Goal: Information Seeking & Learning: Find specific fact

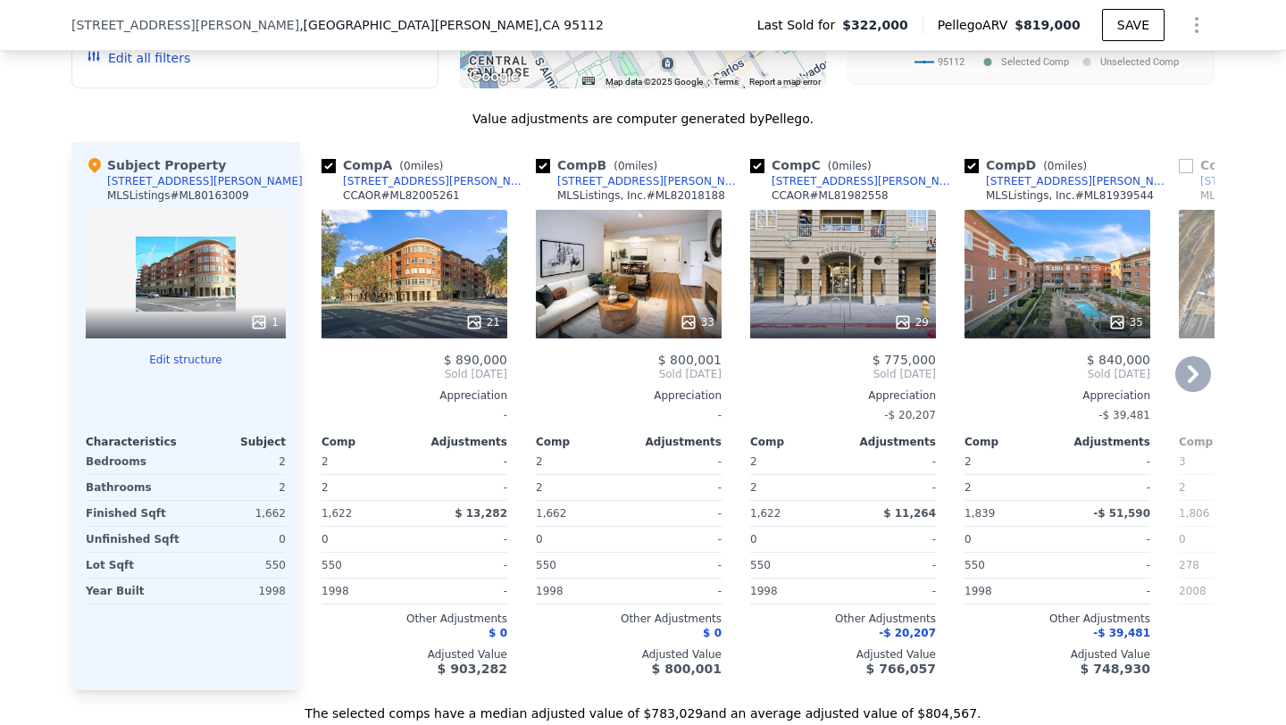
scroll to position [1559, 0]
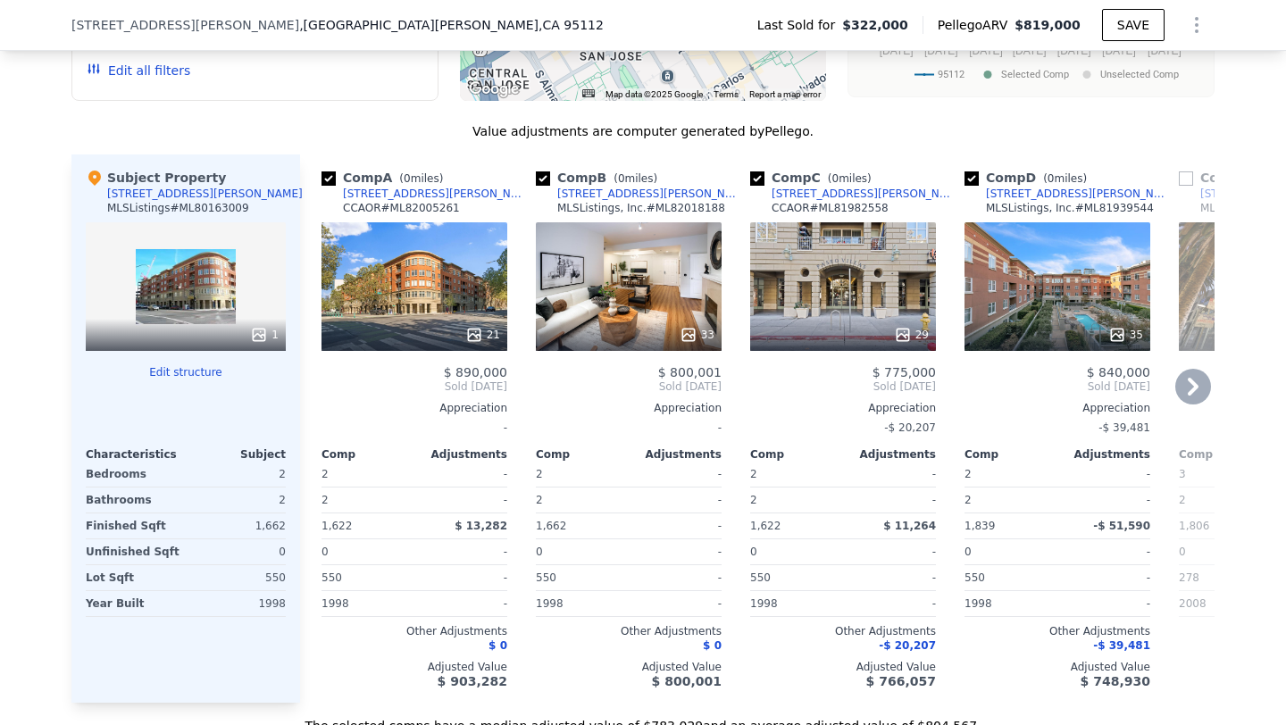
click at [478, 271] on div "21" at bounding box center [414, 286] width 186 height 129
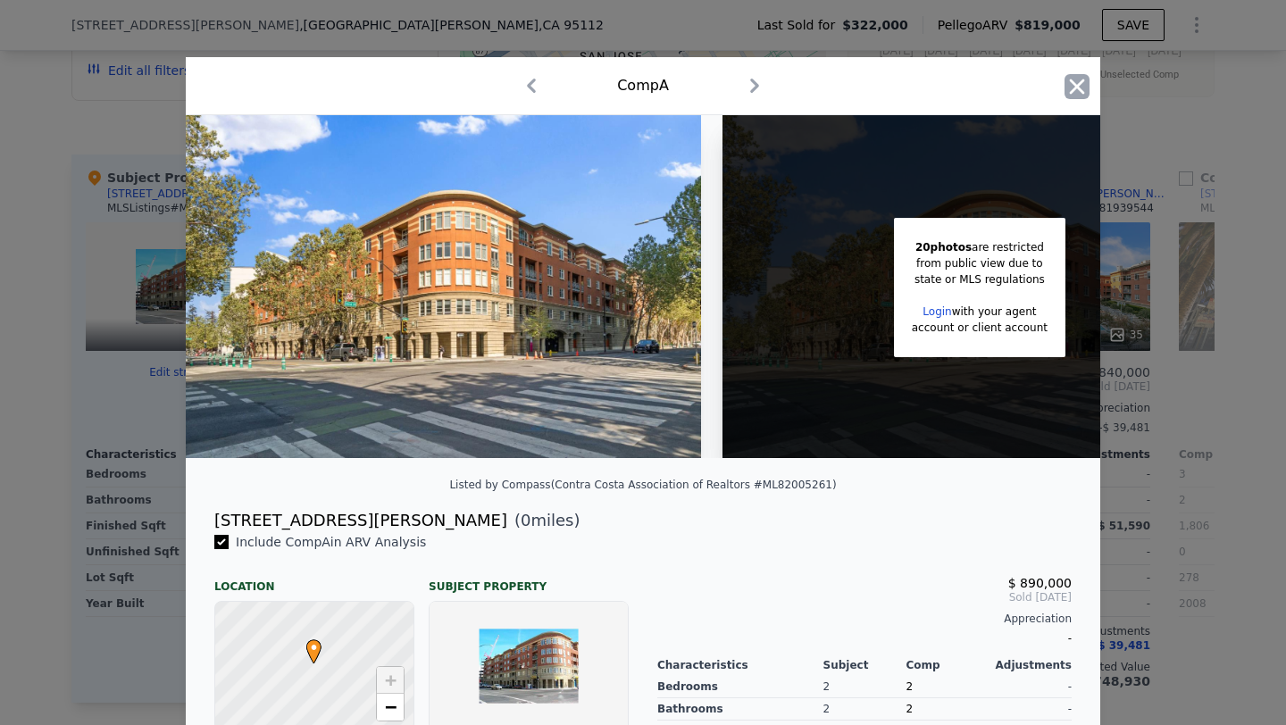
click at [1078, 91] on icon "button" at bounding box center [1076, 86] width 25 height 25
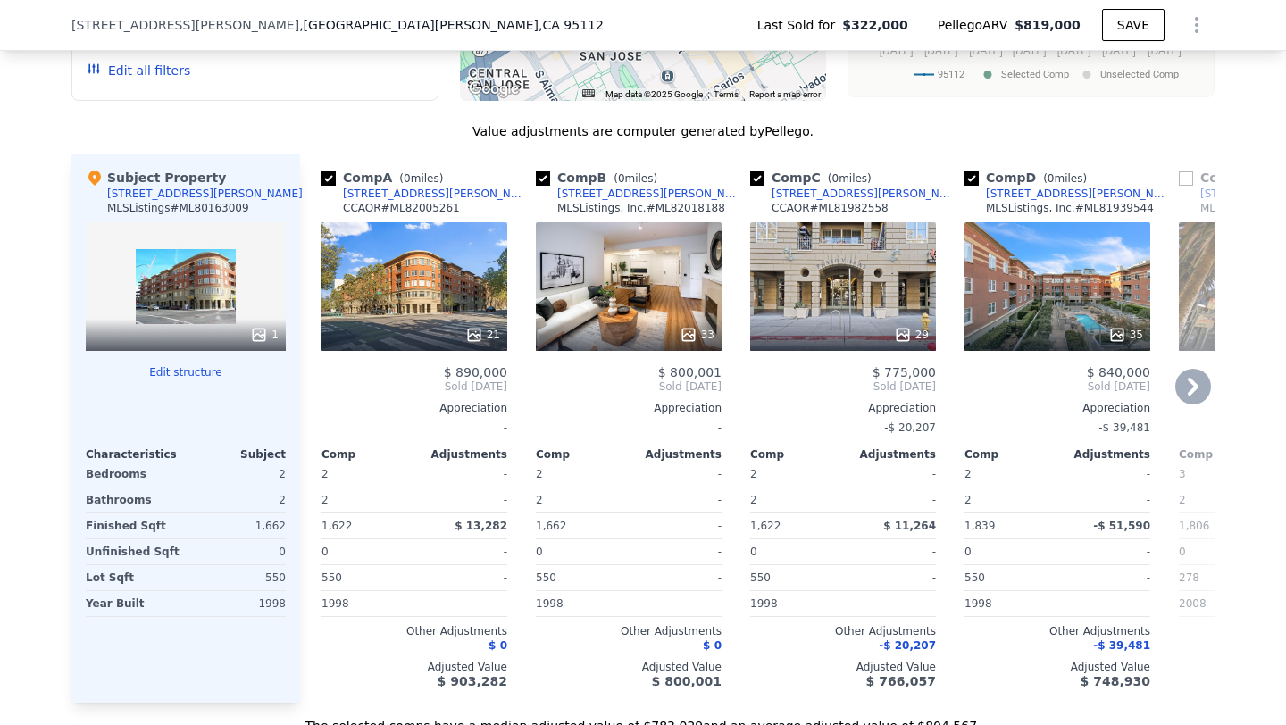
click at [705, 290] on div "33" at bounding box center [629, 286] width 186 height 129
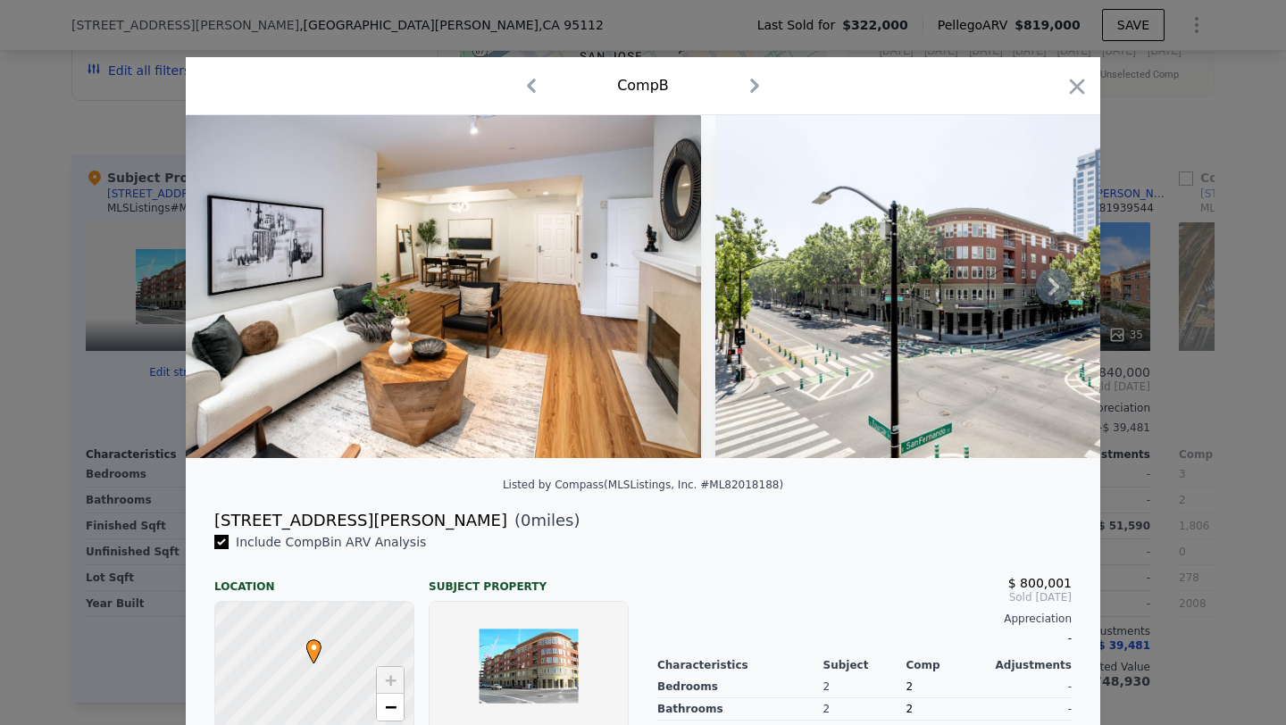
click at [1054, 292] on icon at bounding box center [1053, 287] width 11 height 18
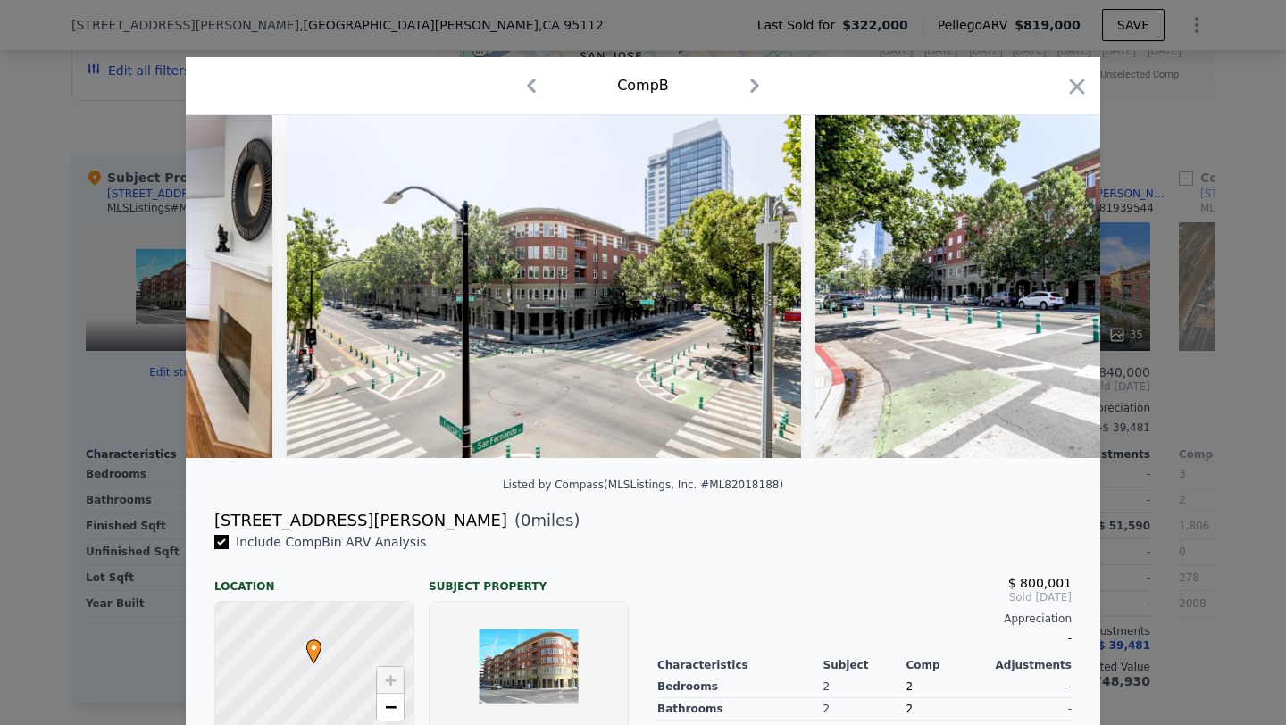
click at [1054, 292] on img at bounding box center [1072, 286] width 514 height 343
click at [1054, 292] on icon at bounding box center [1053, 287] width 11 height 18
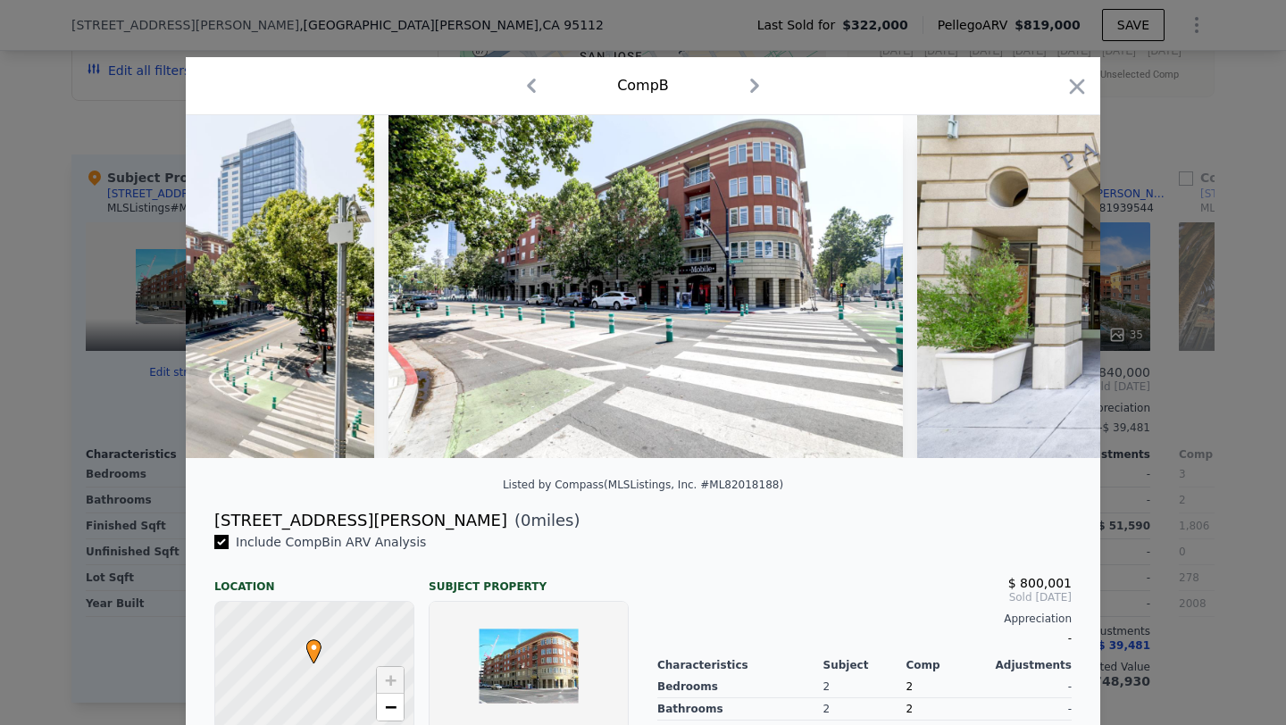
click at [1054, 292] on img at bounding box center [1174, 286] width 514 height 343
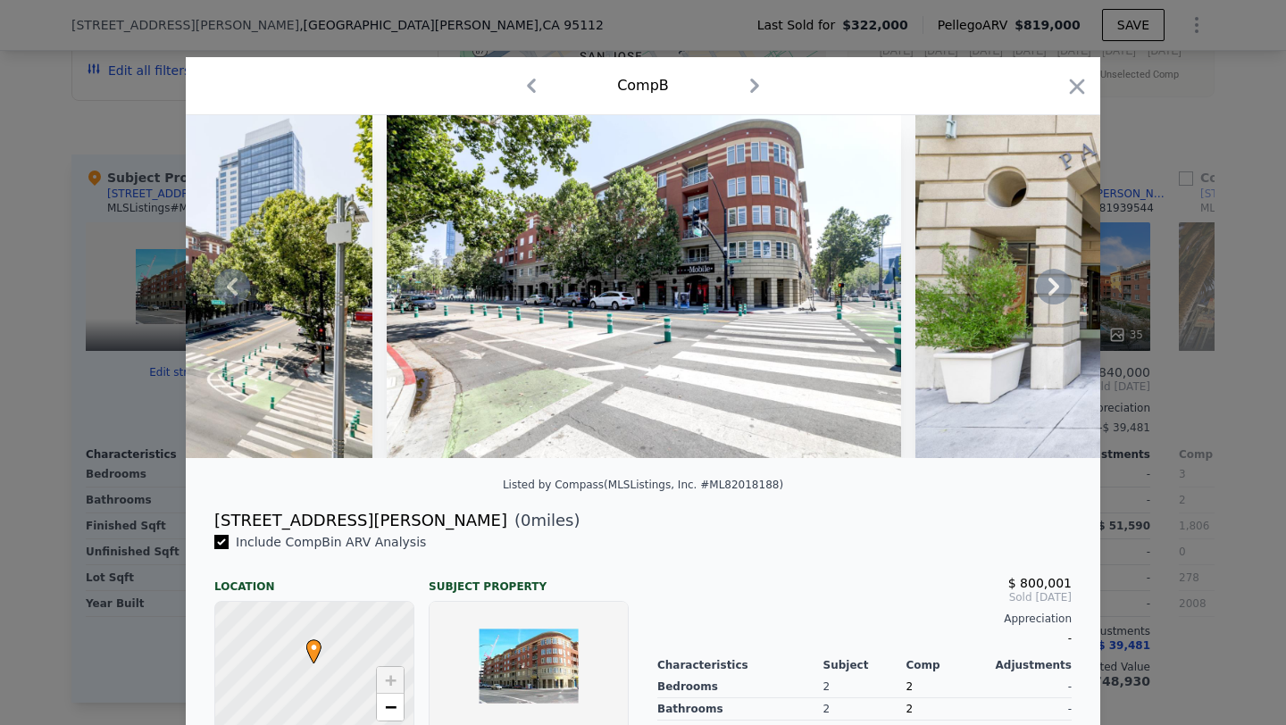
click at [1056, 289] on icon at bounding box center [1054, 287] width 36 height 36
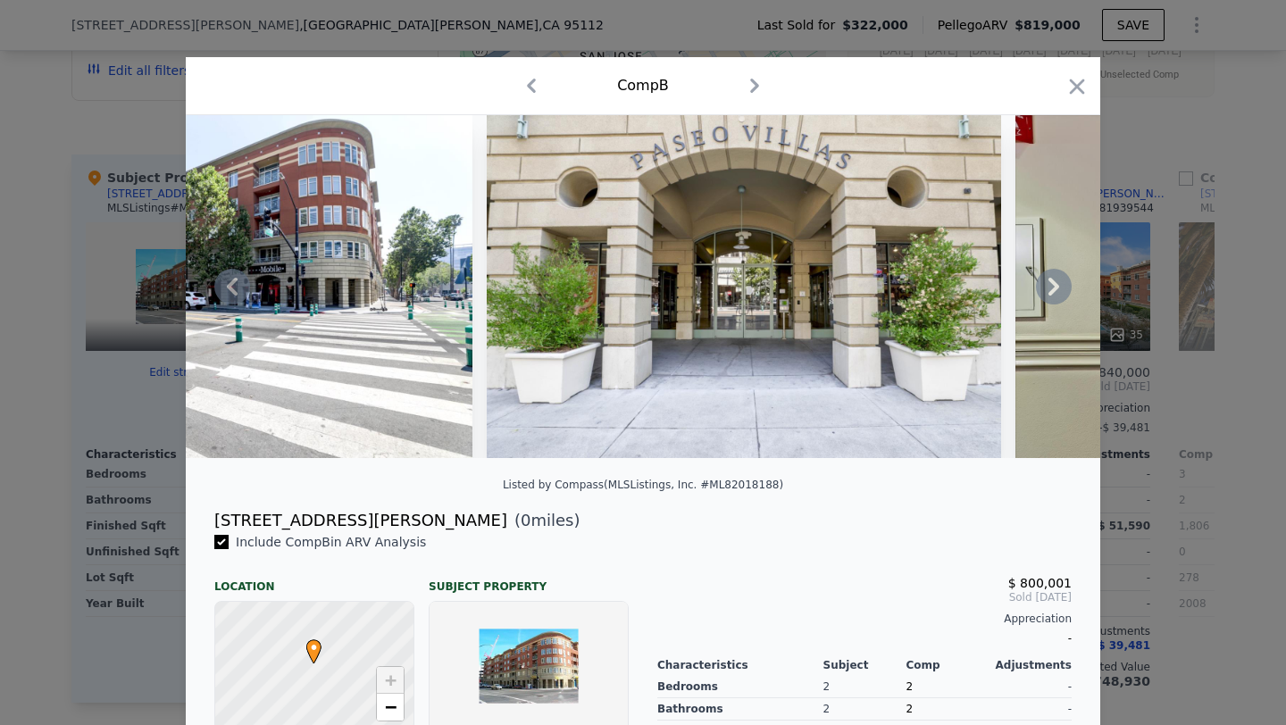
click at [1056, 280] on icon at bounding box center [1054, 287] width 36 height 36
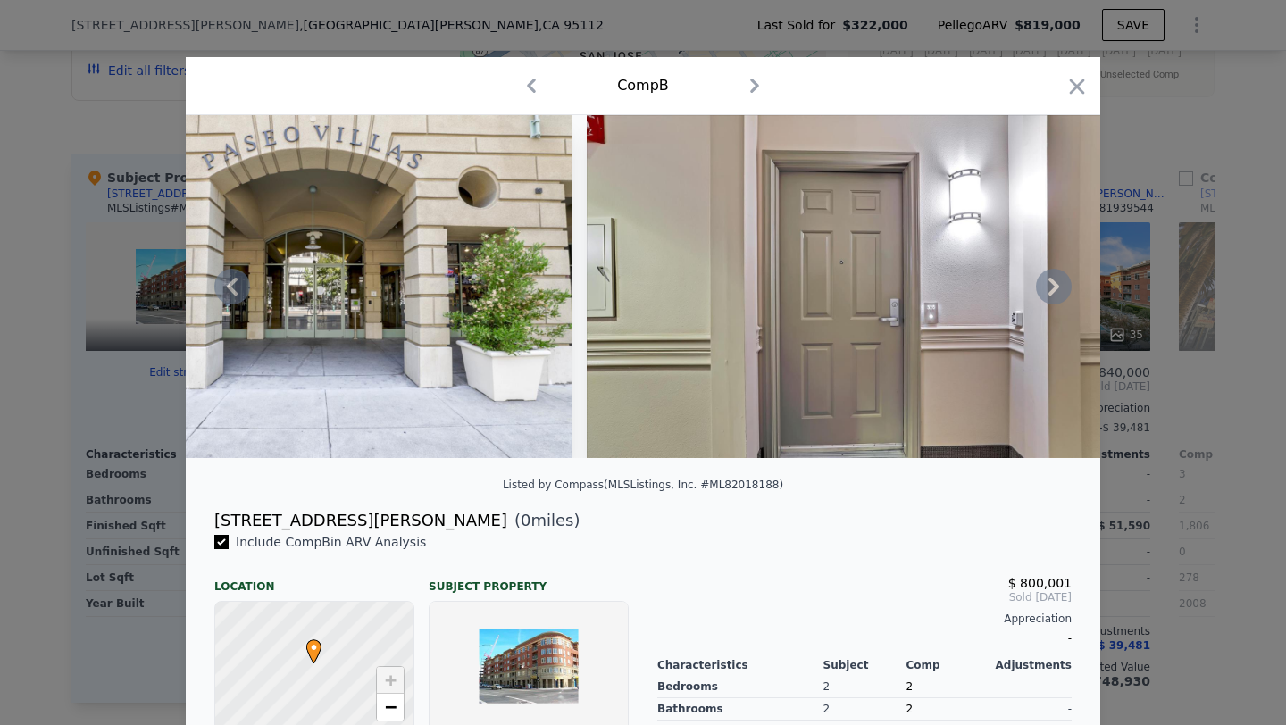
click at [1056, 280] on icon at bounding box center [1054, 287] width 36 height 36
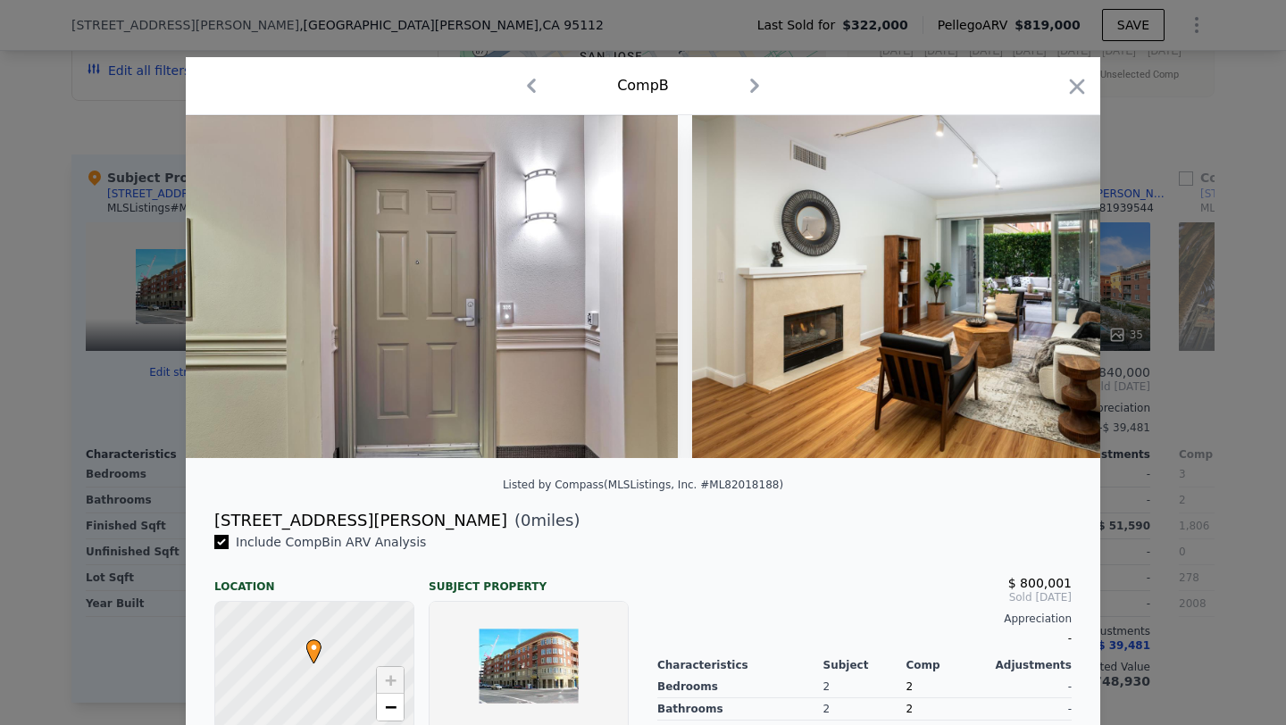
scroll to position [0, 2143]
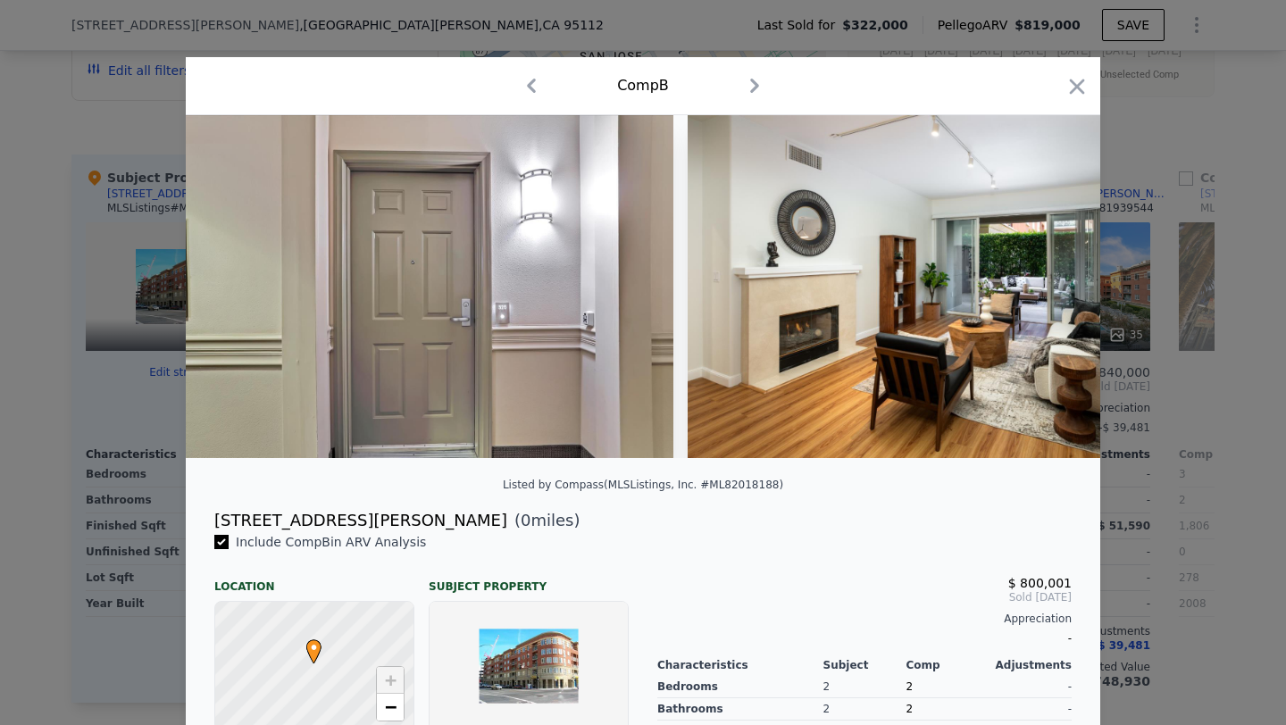
click at [1056, 280] on div at bounding box center [643, 286] width 914 height 343
click at [1056, 280] on icon at bounding box center [1054, 287] width 36 height 36
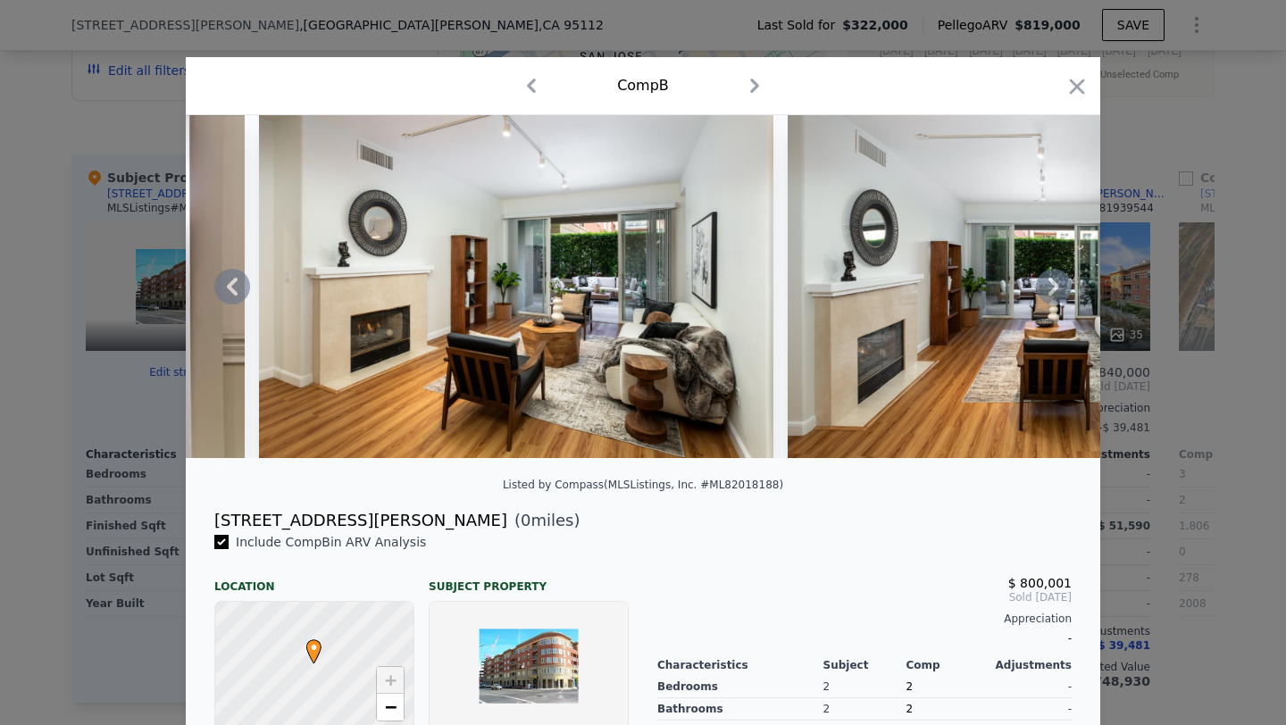
click at [1056, 280] on icon at bounding box center [1054, 287] width 36 height 36
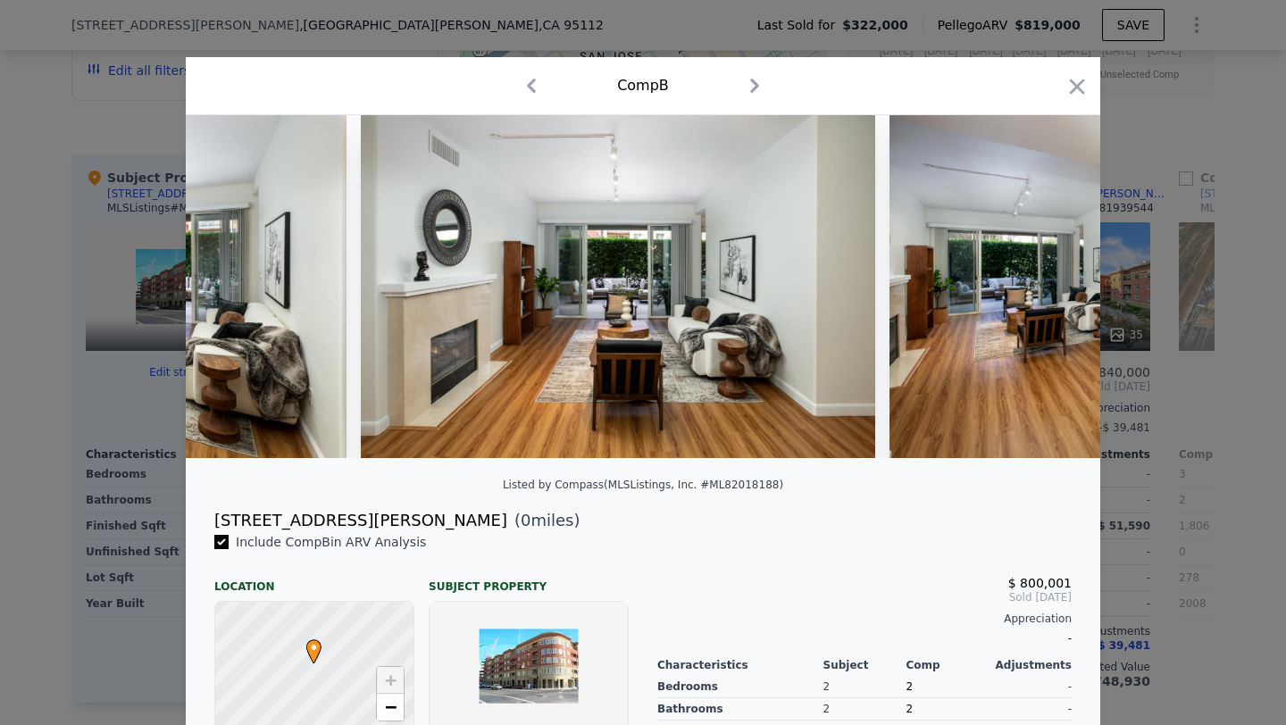
scroll to position [0, 3000]
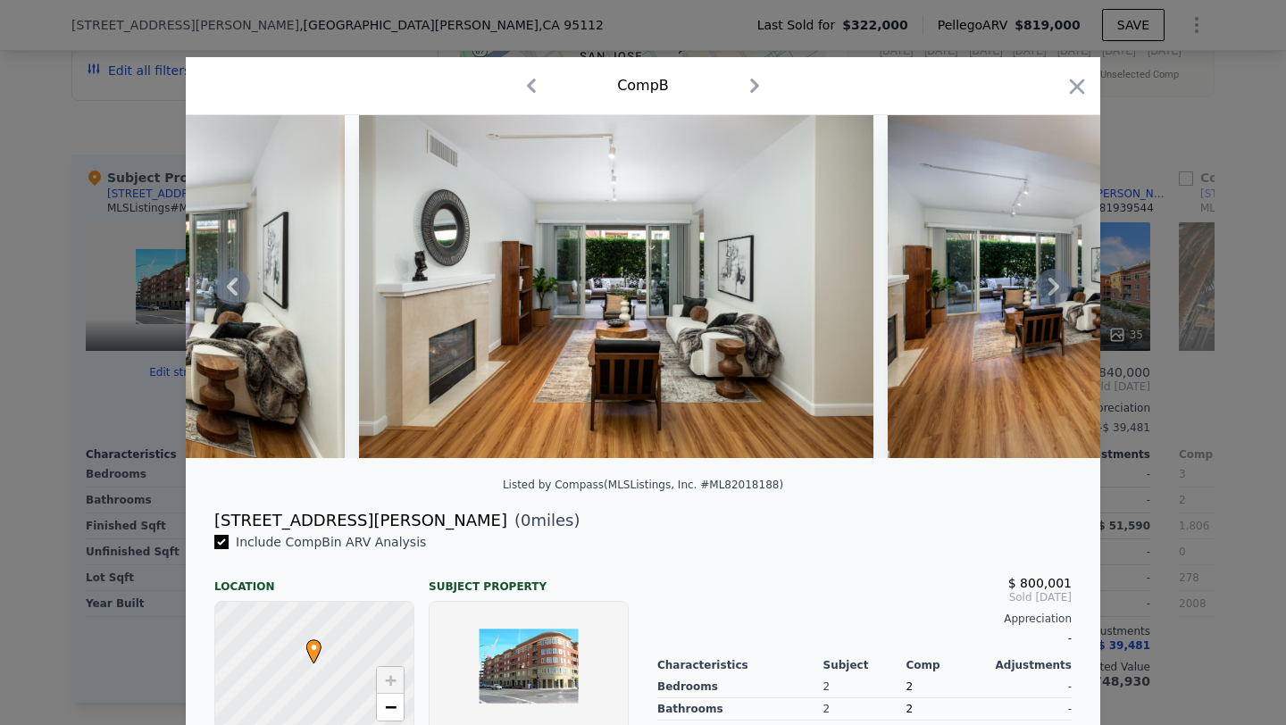
click at [1056, 280] on icon at bounding box center [1054, 287] width 36 height 36
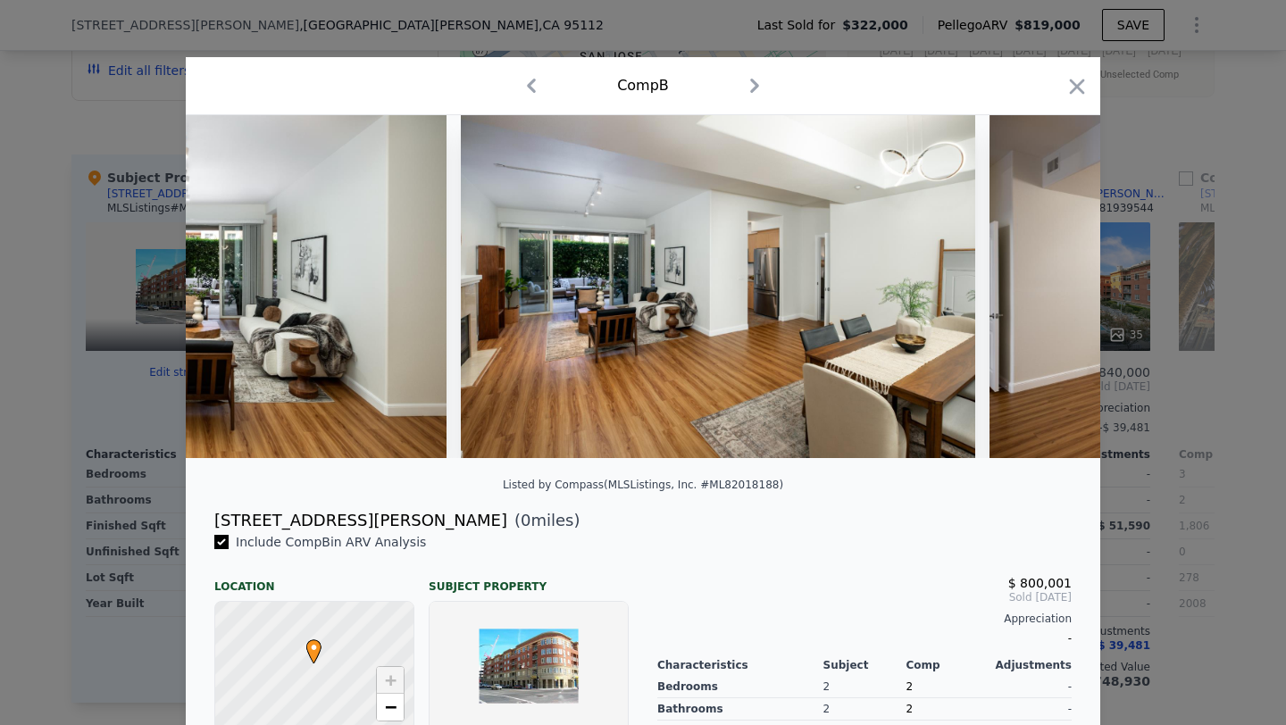
scroll to position [0, 3429]
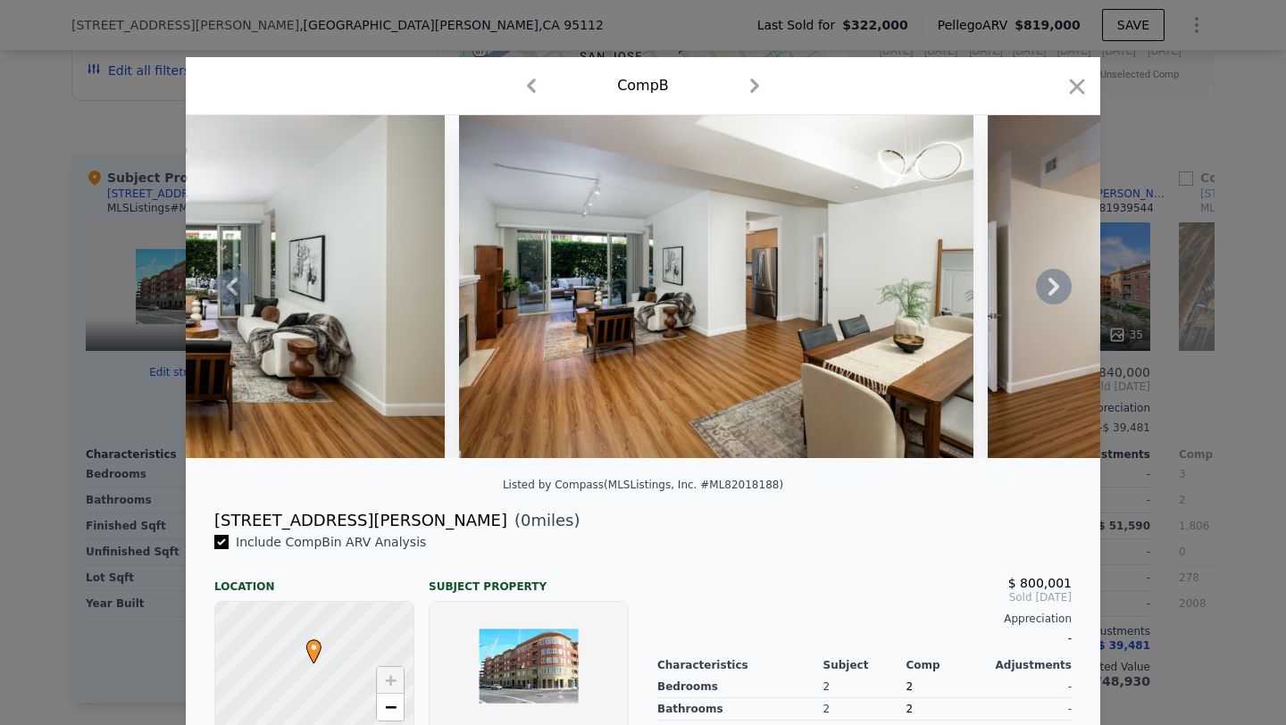
click at [1056, 280] on icon at bounding box center [1054, 287] width 36 height 36
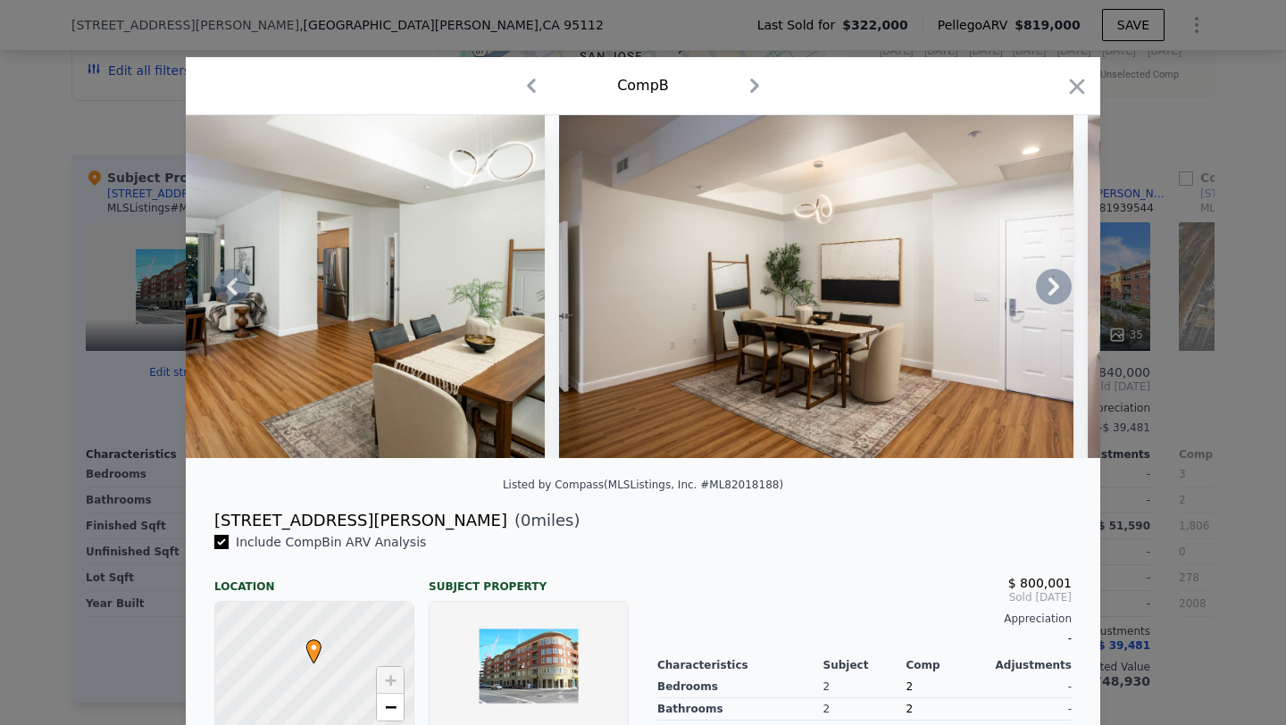
click at [1056, 280] on icon at bounding box center [1054, 287] width 36 height 36
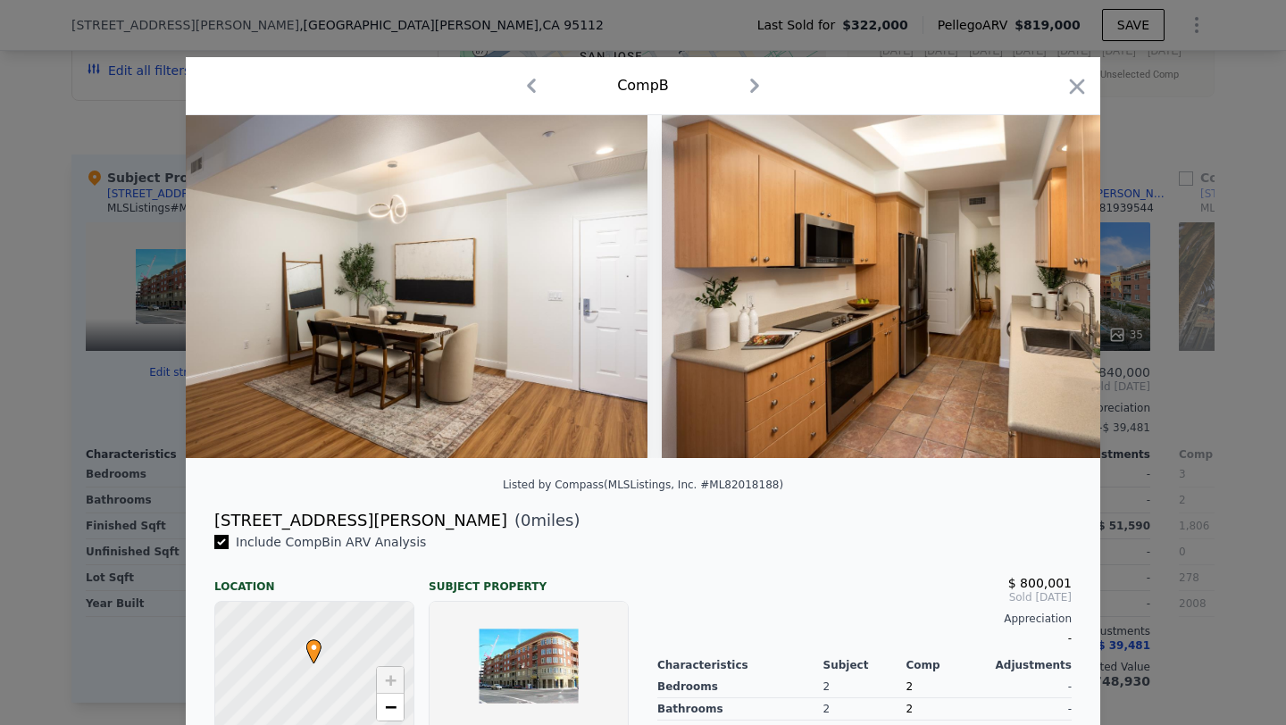
scroll to position [0, 4286]
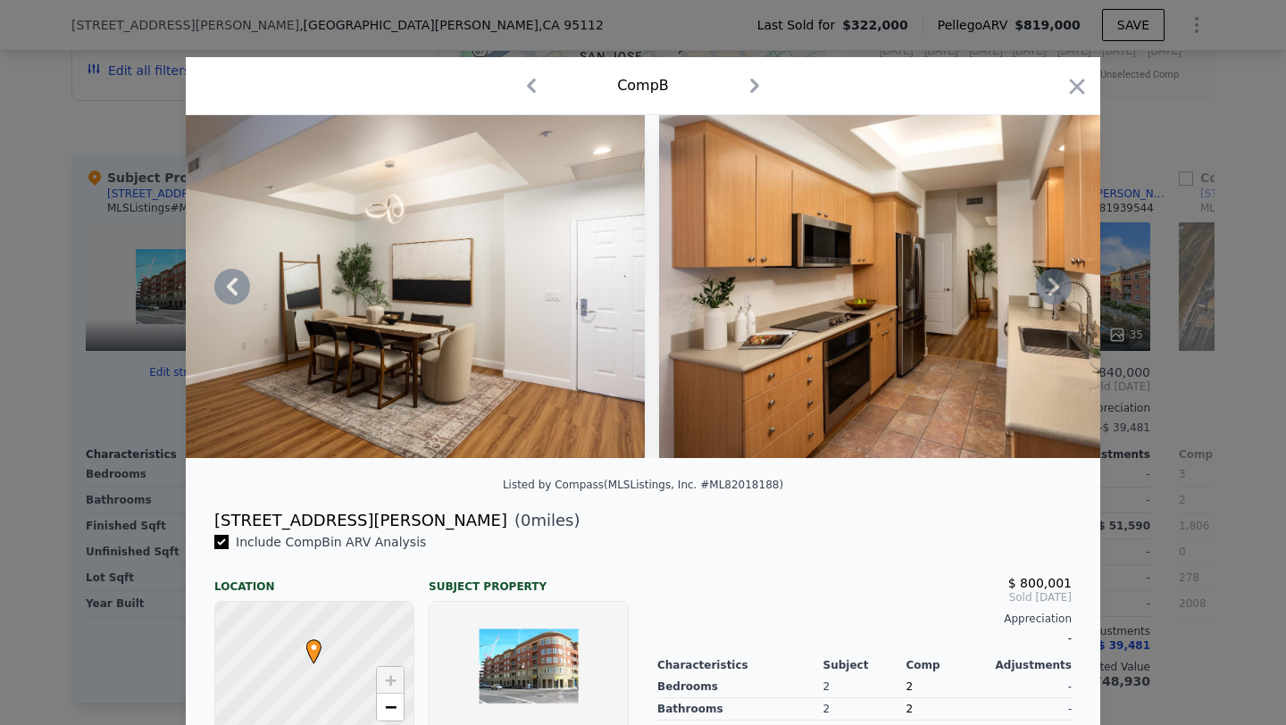
click at [1056, 280] on icon at bounding box center [1054, 287] width 36 height 36
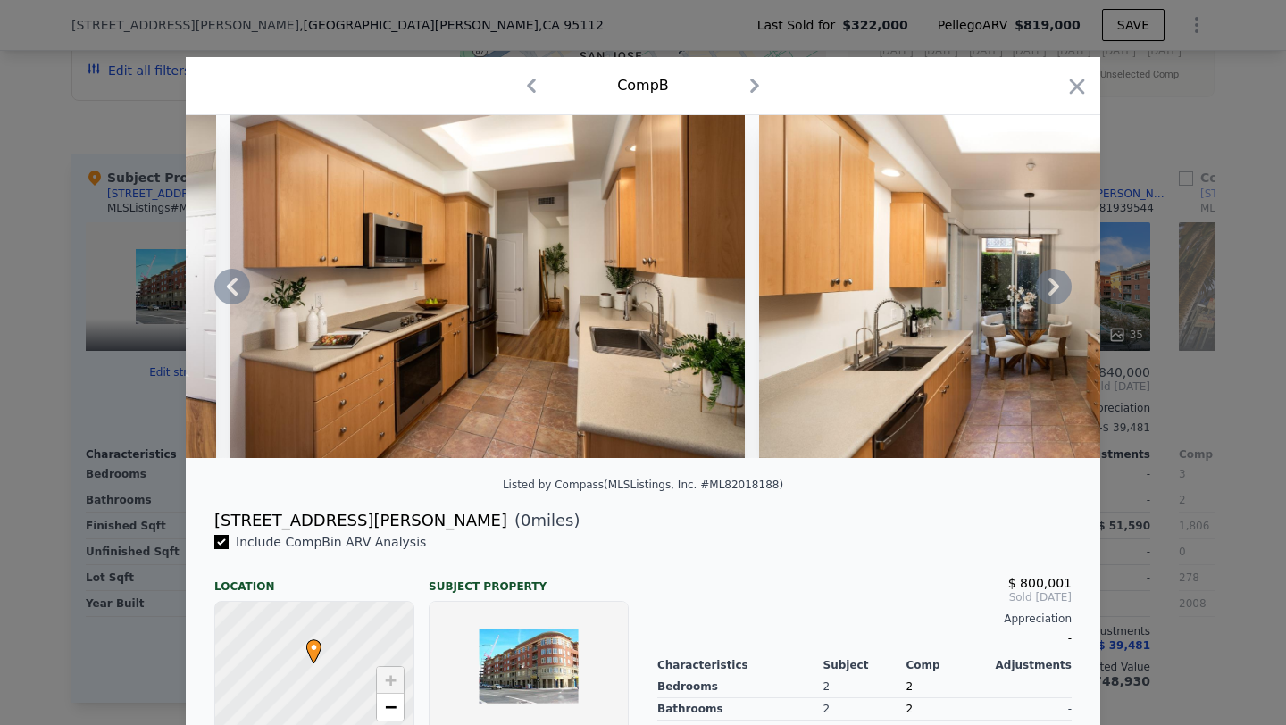
click at [1056, 280] on icon at bounding box center [1054, 287] width 36 height 36
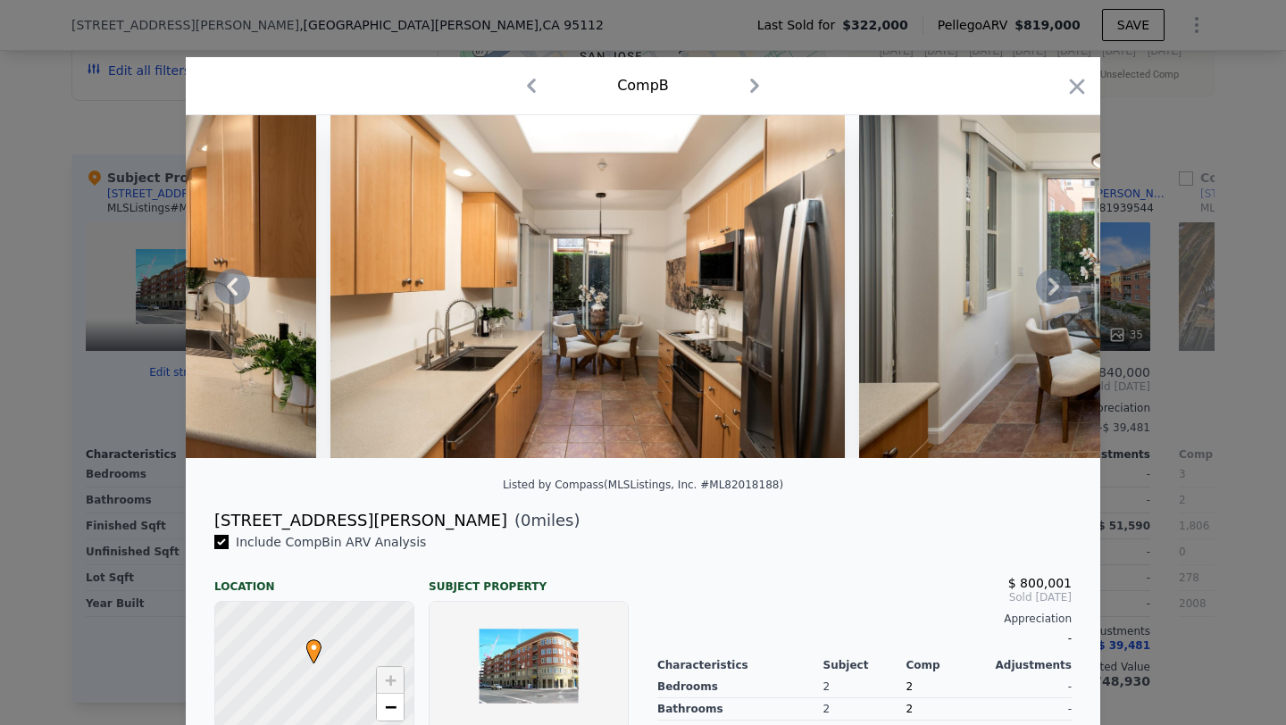
click at [1056, 280] on div at bounding box center [643, 286] width 914 height 343
click at [1056, 280] on icon at bounding box center [1054, 287] width 36 height 36
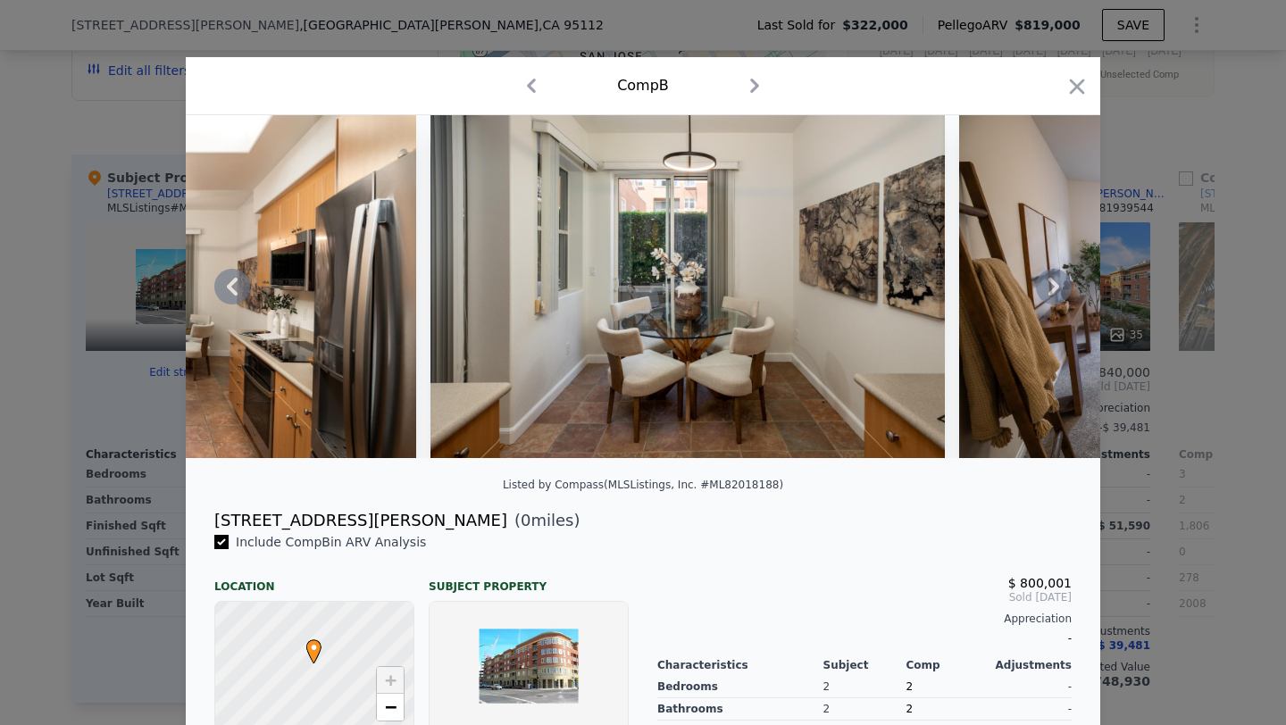
click at [1056, 280] on icon at bounding box center [1054, 287] width 36 height 36
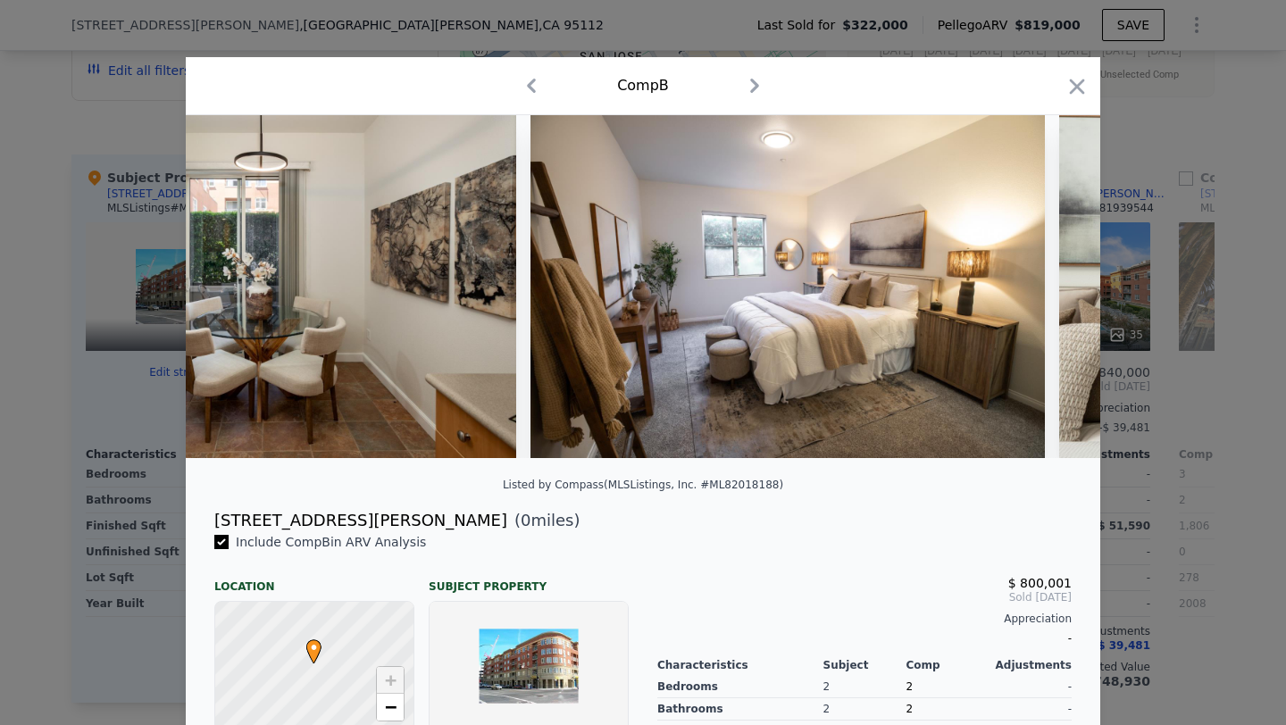
click at [1056, 280] on div at bounding box center [643, 286] width 914 height 343
click at [1056, 280] on icon at bounding box center [1054, 287] width 36 height 36
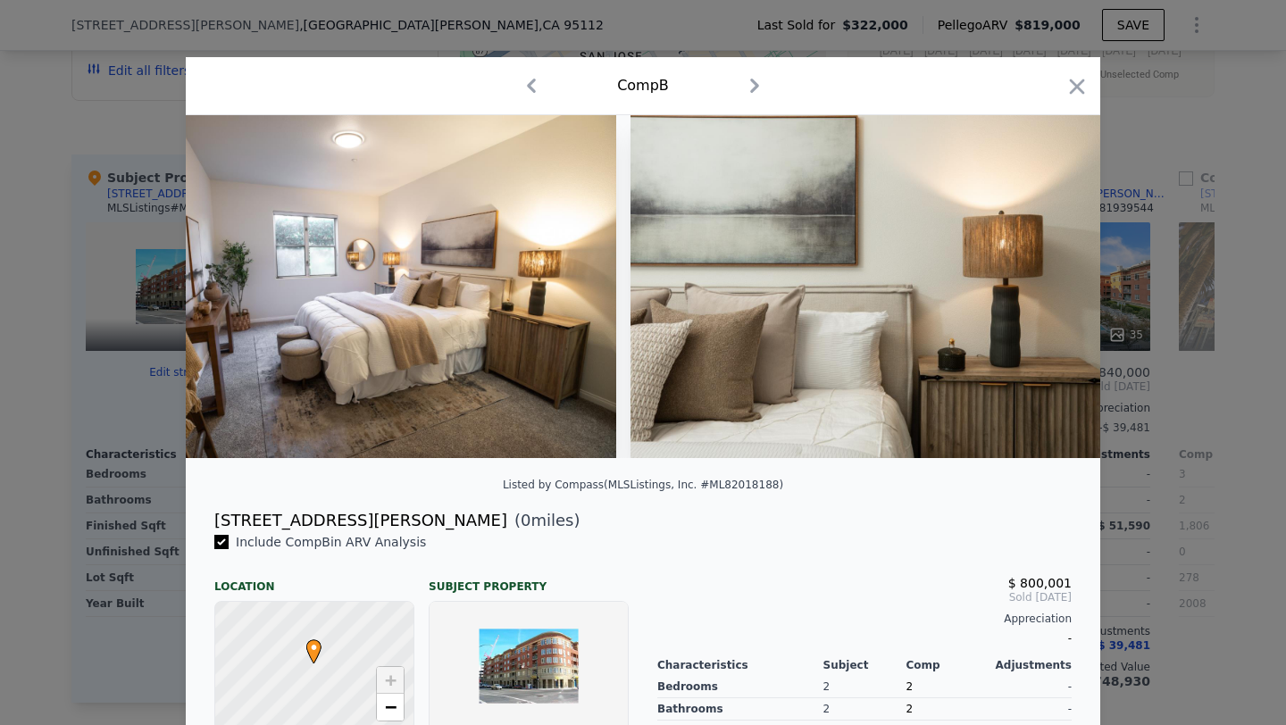
click at [1056, 280] on div at bounding box center [643, 286] width 914 height 343
click at [1056, 280] on icon at bounding box center [1054, 287] width 36 height 36
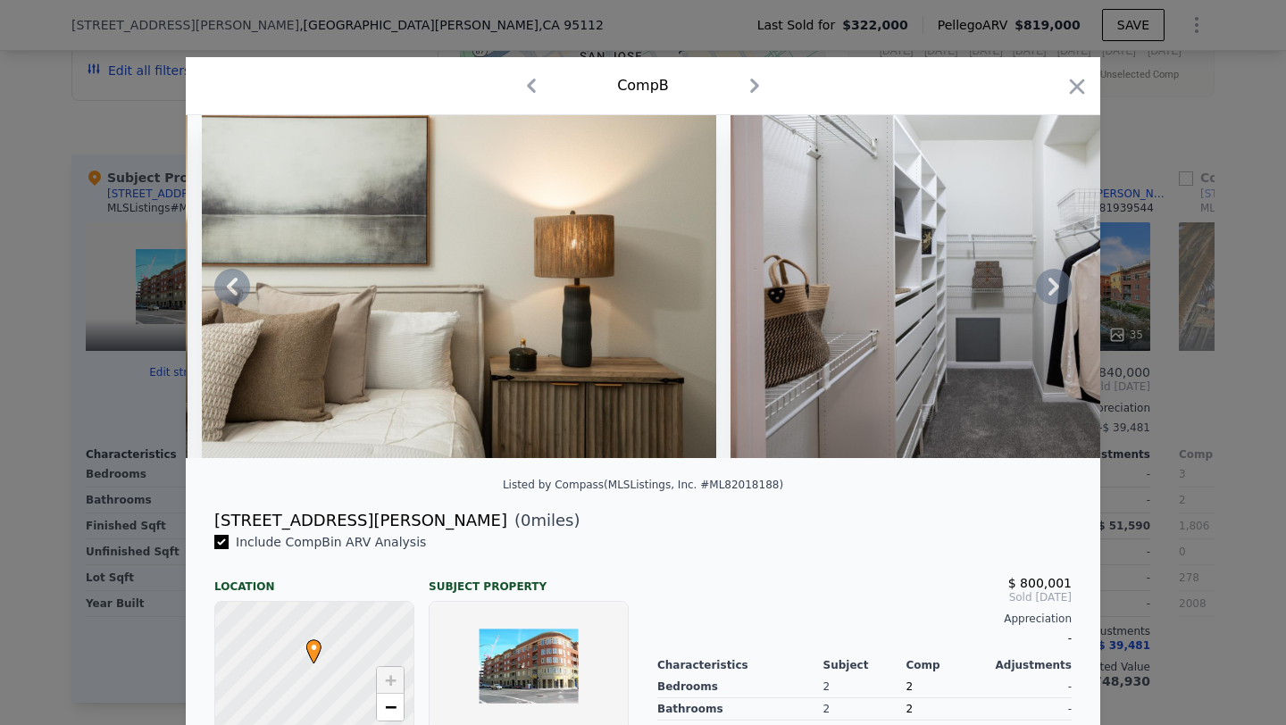
click at [1056, 280] on icon at bounding box center [1054, 287] width 36 height 36
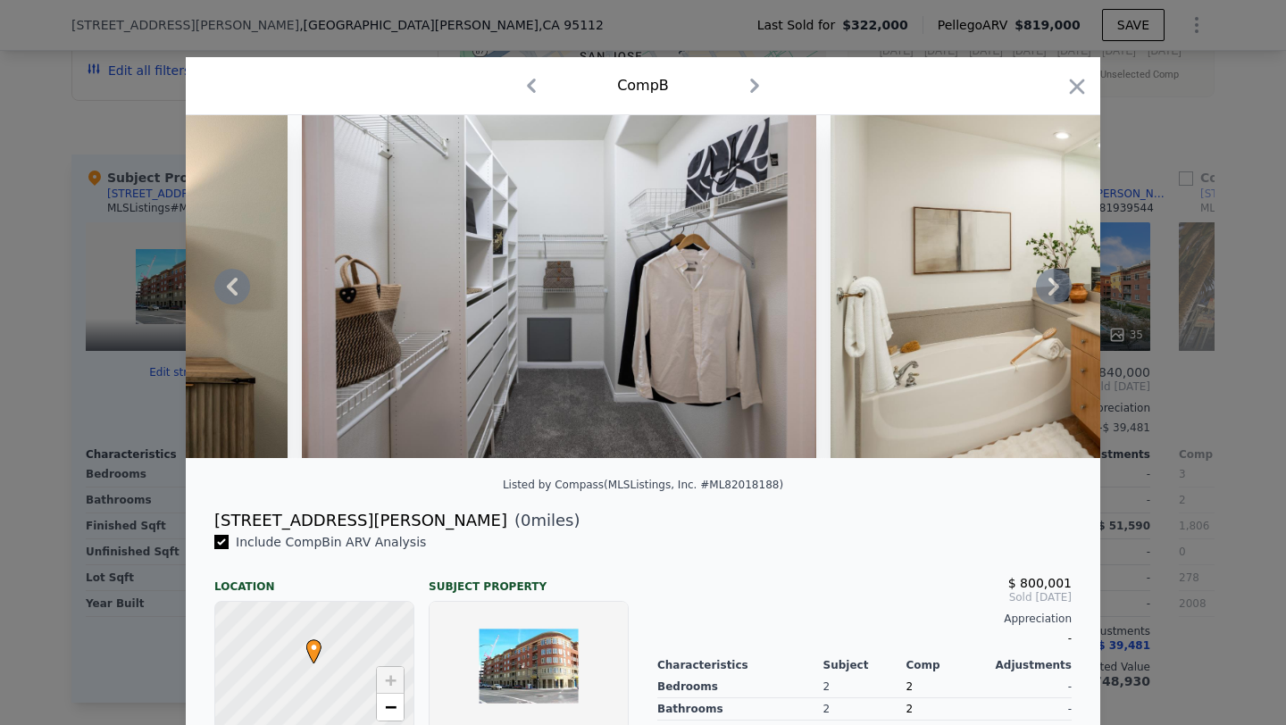
click at [1056, 280] on icon at bounding box center [1054, 287] width 36 height 36
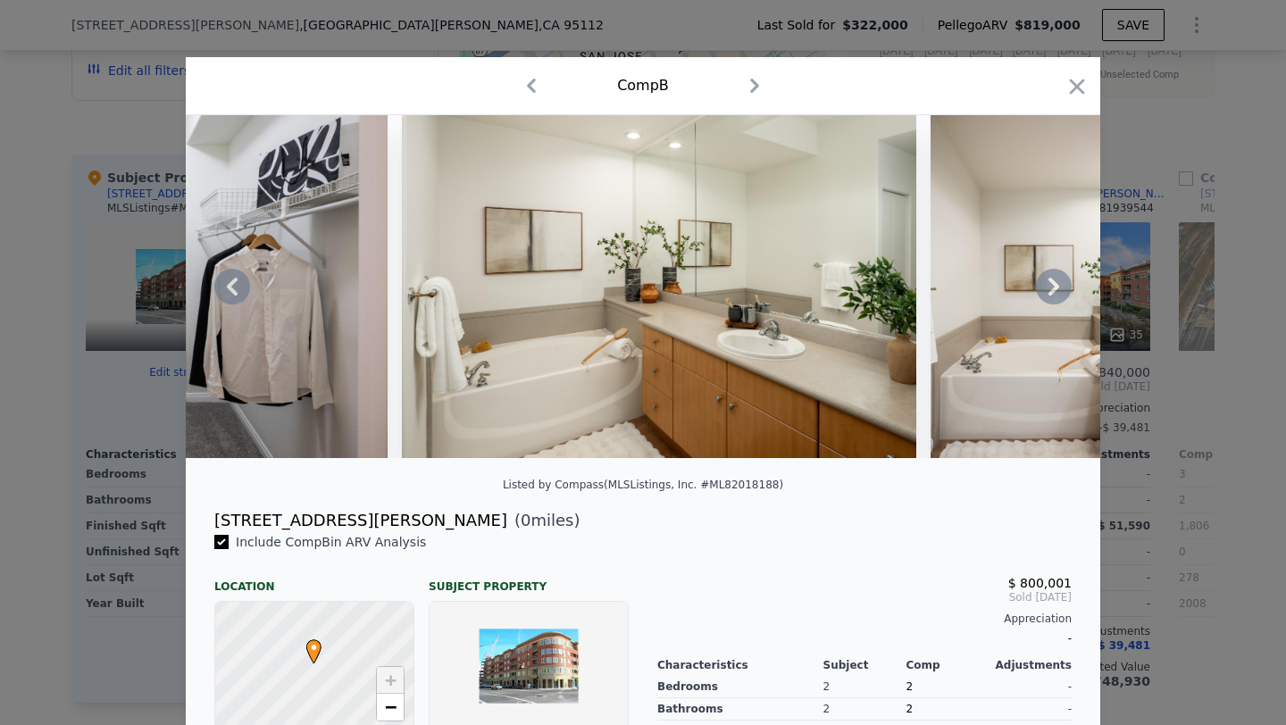
click at [1056, 280] on icon at bounding box center [1054, 287] width 36 height 36
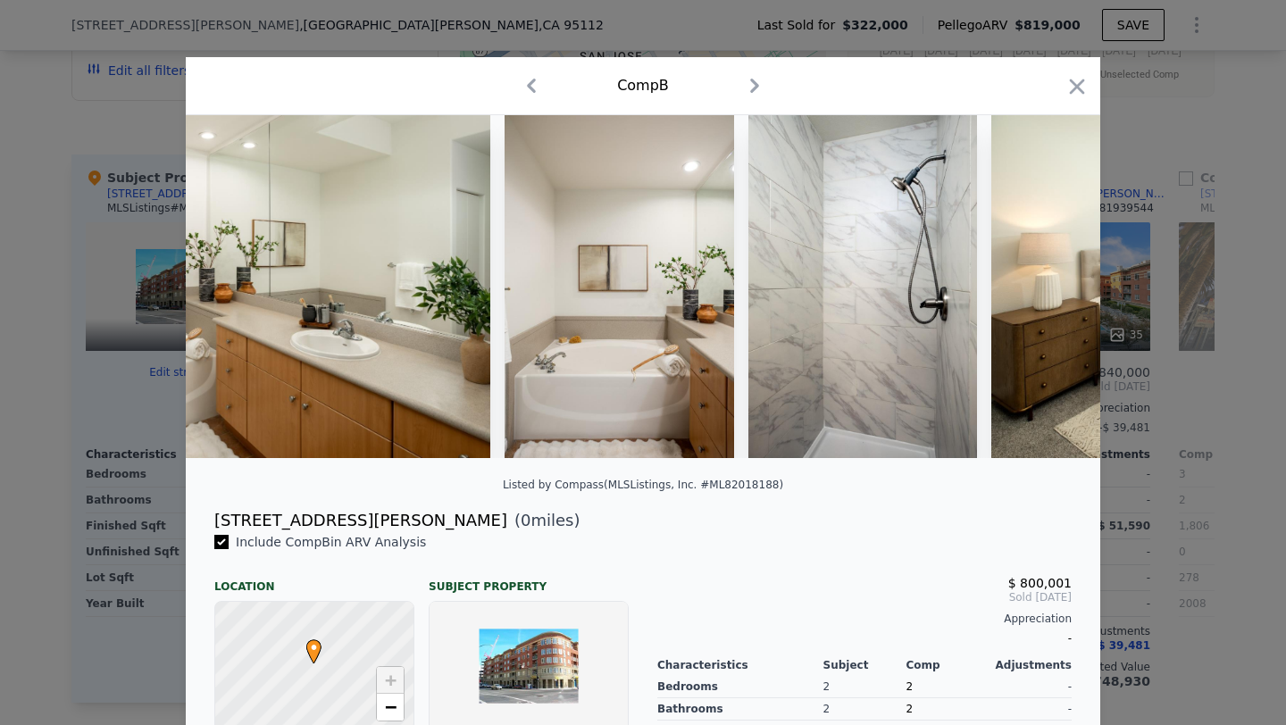
scroll to position [0, 8143]
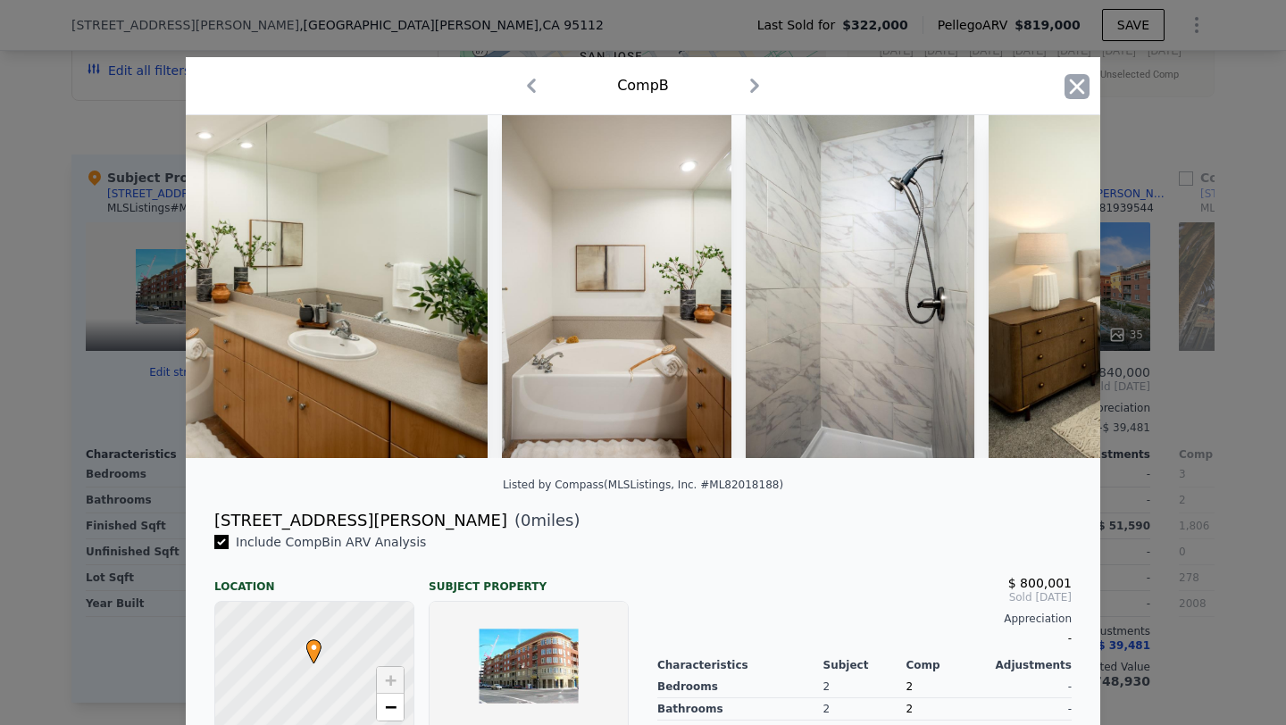
click at [1081, 82] on icon "button" at bounding box center [1077, 86] width 15 height 15
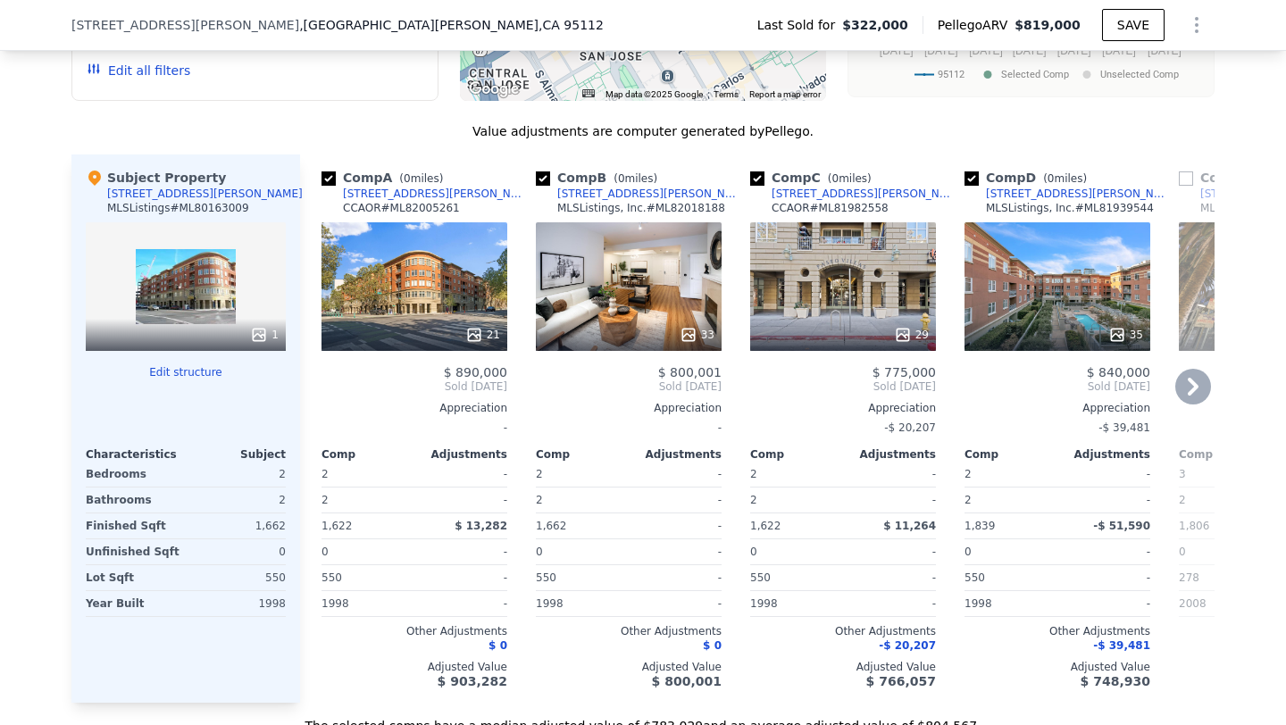
click at [1198, 390] on icon at bounding box center [1193, 387] width 36 height 36
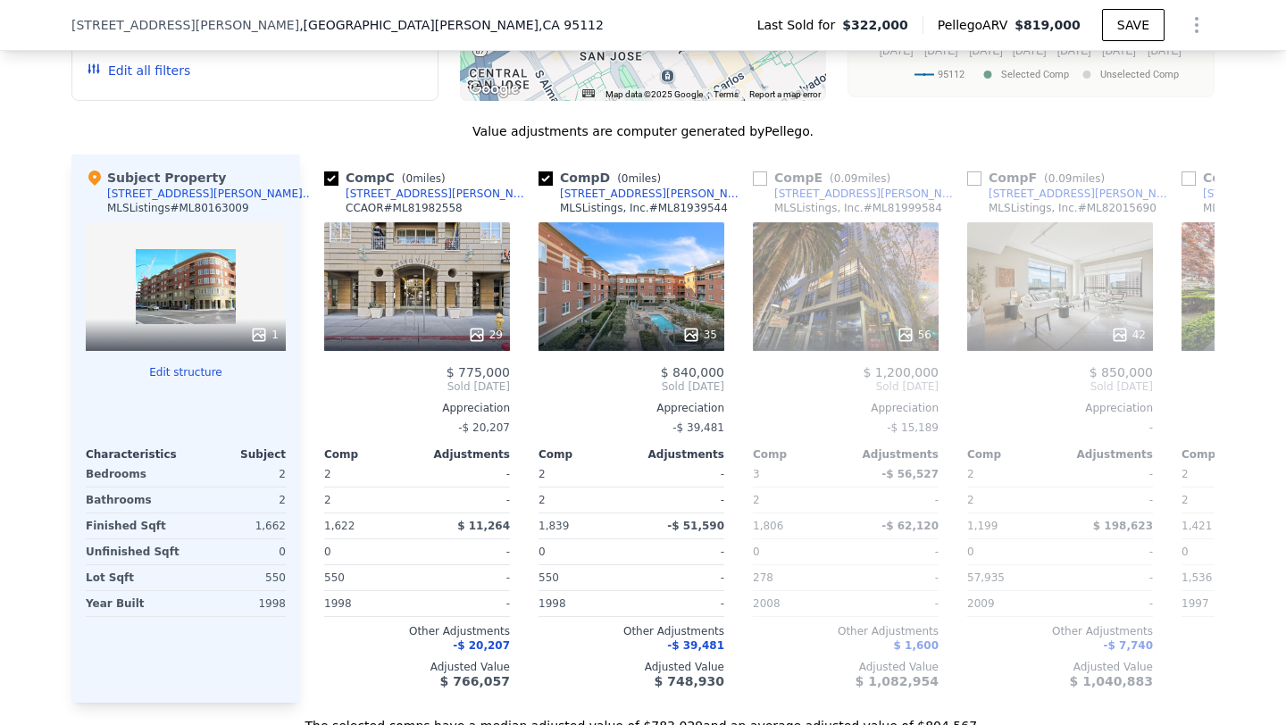
scroll to position [0, 429]
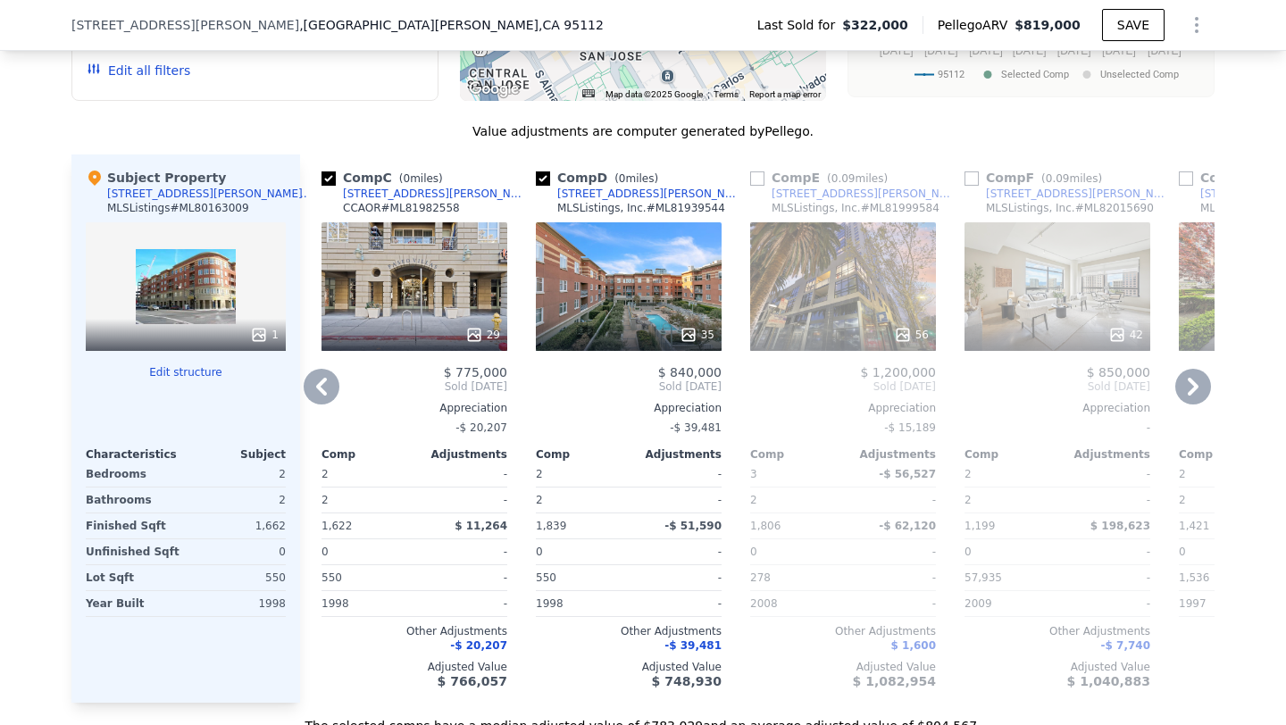
click at [1194, 387] on icon at bounding box center [1193, 387] width 11 height 18
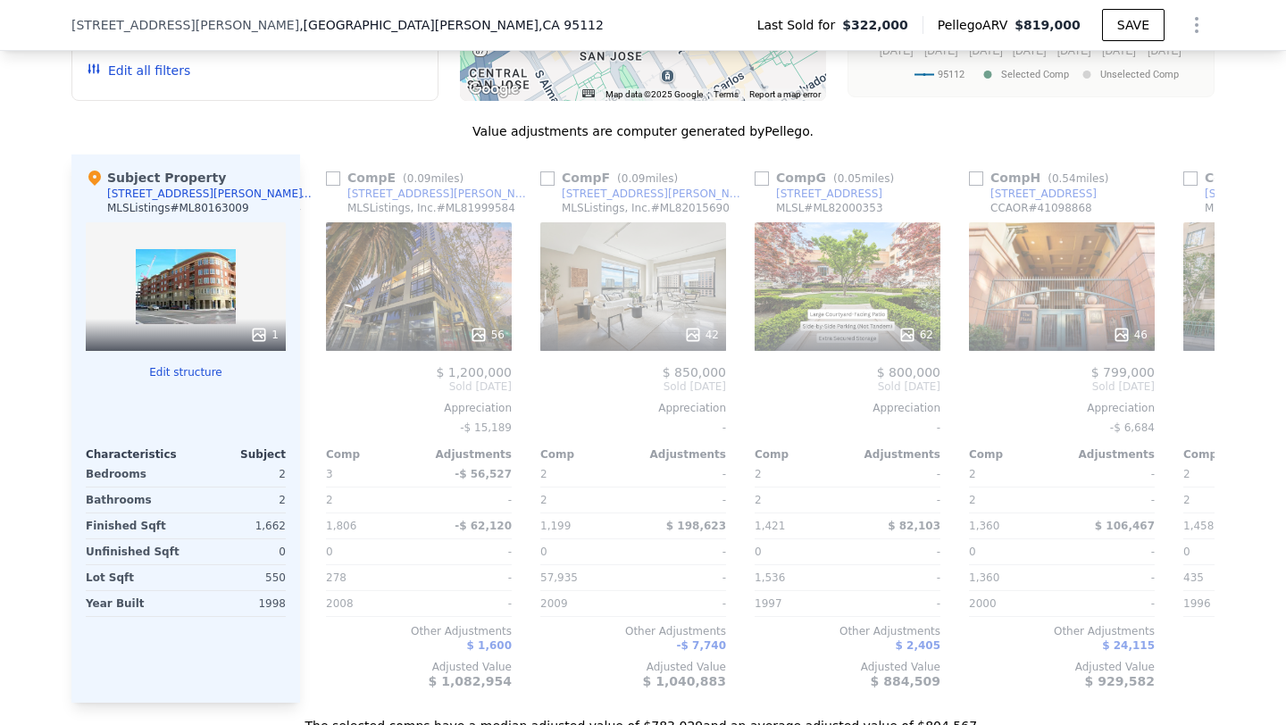
scroll to position [0, 857]
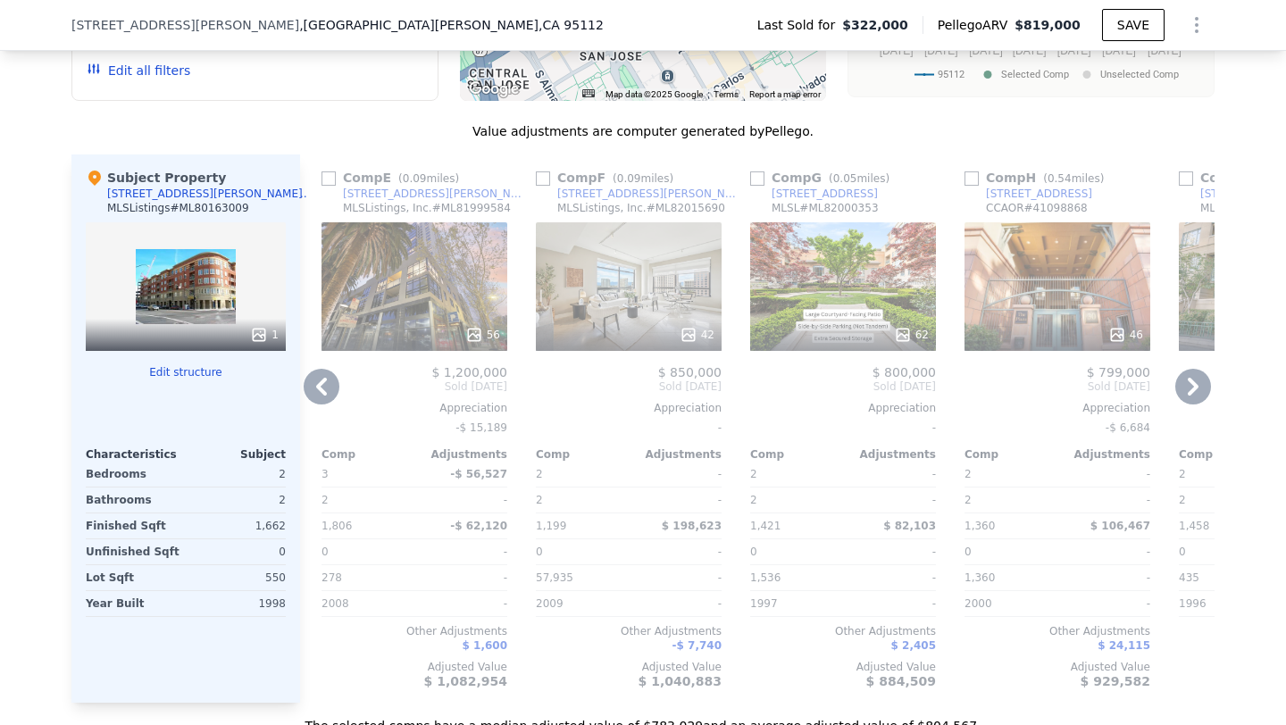
click at [1194, 387] on icon at bounding box center [1193, 387] width 11 height 18
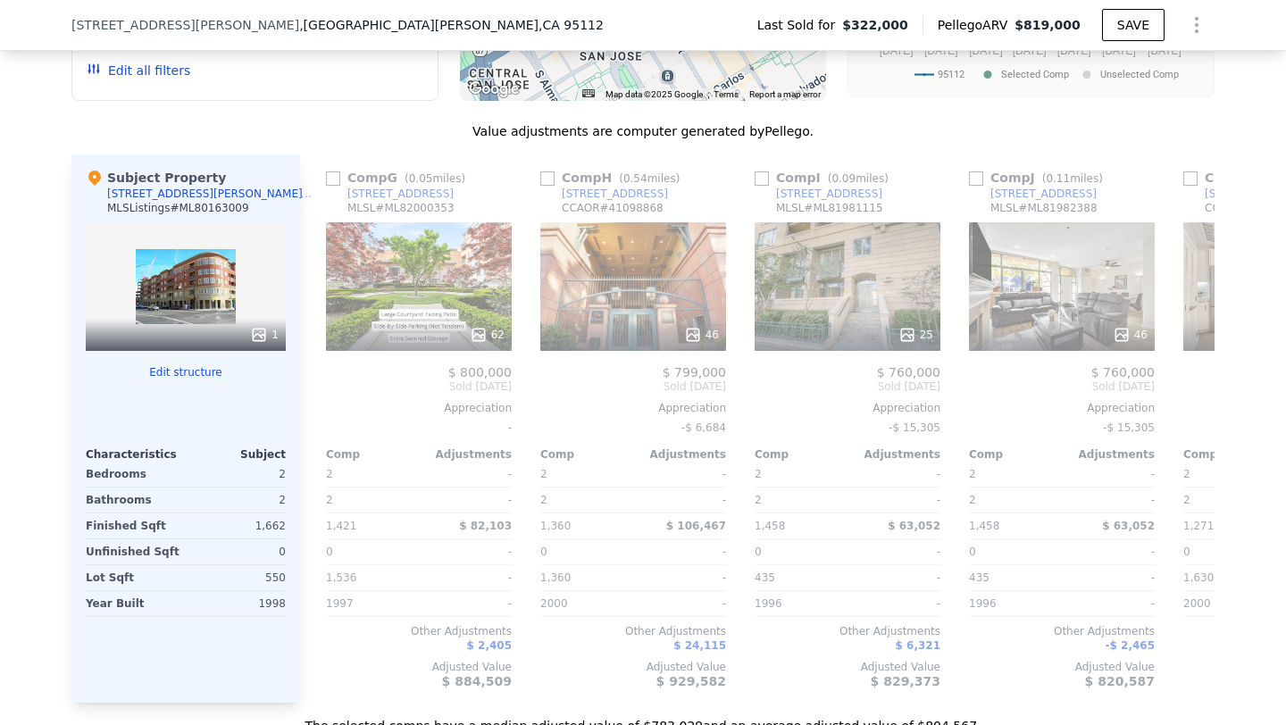
scroll to position [0, 1286]
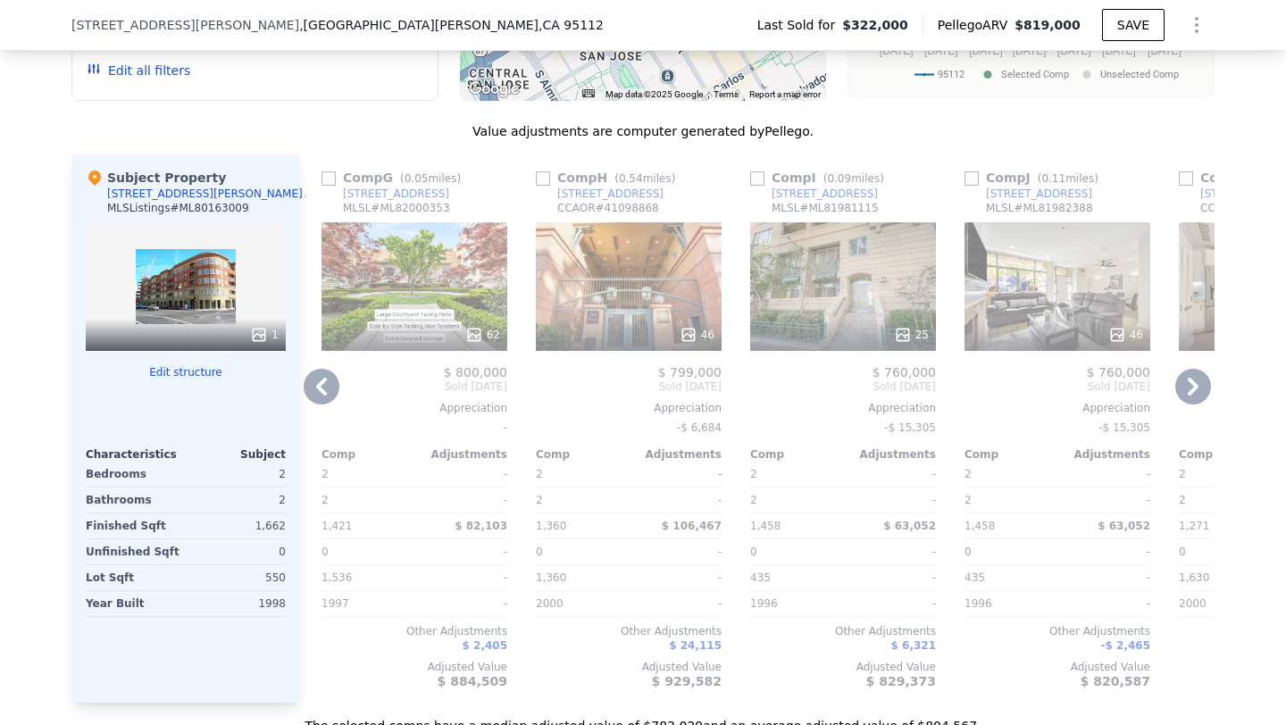
click at [1194, 387] on icon at bounding box center [1193, 387] width 11 height 18
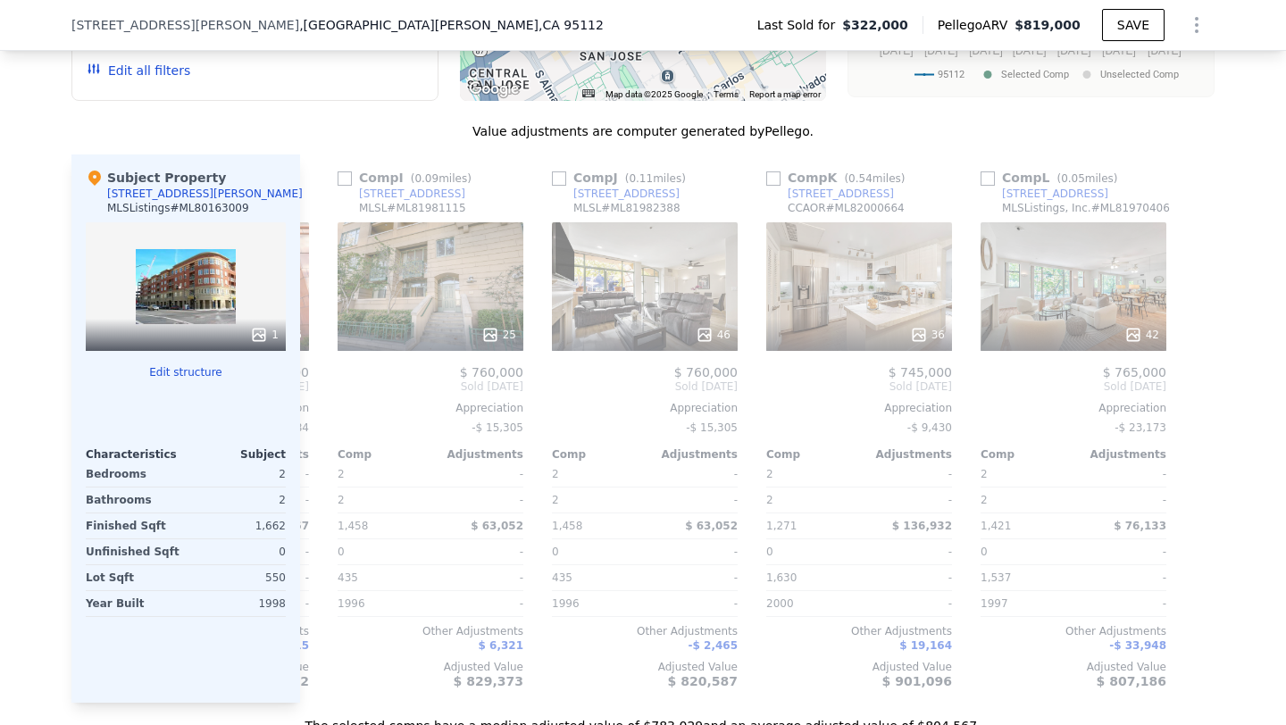
scroll to position [0, 1700]
click at [317, 388] on icon at bounding box center [321, 387] width 11 height 18
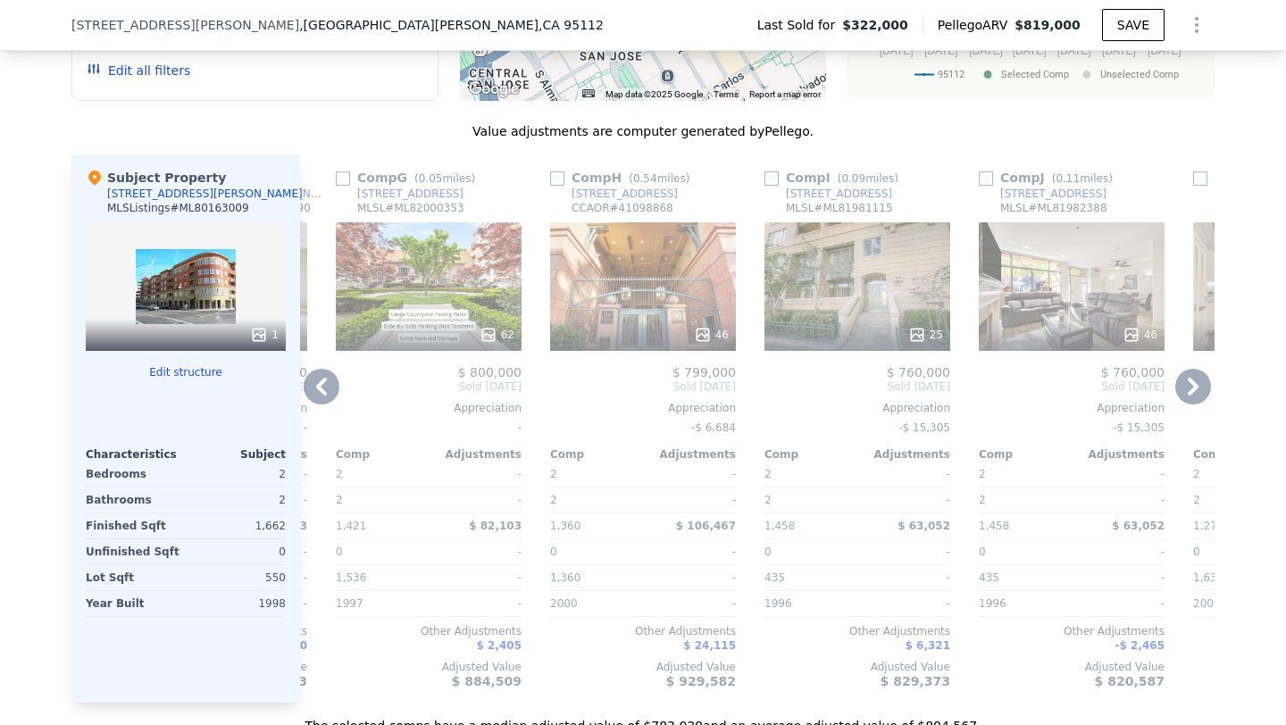
click at [317, 388] on icon at bounding box center [321, 387] width 11 height 18
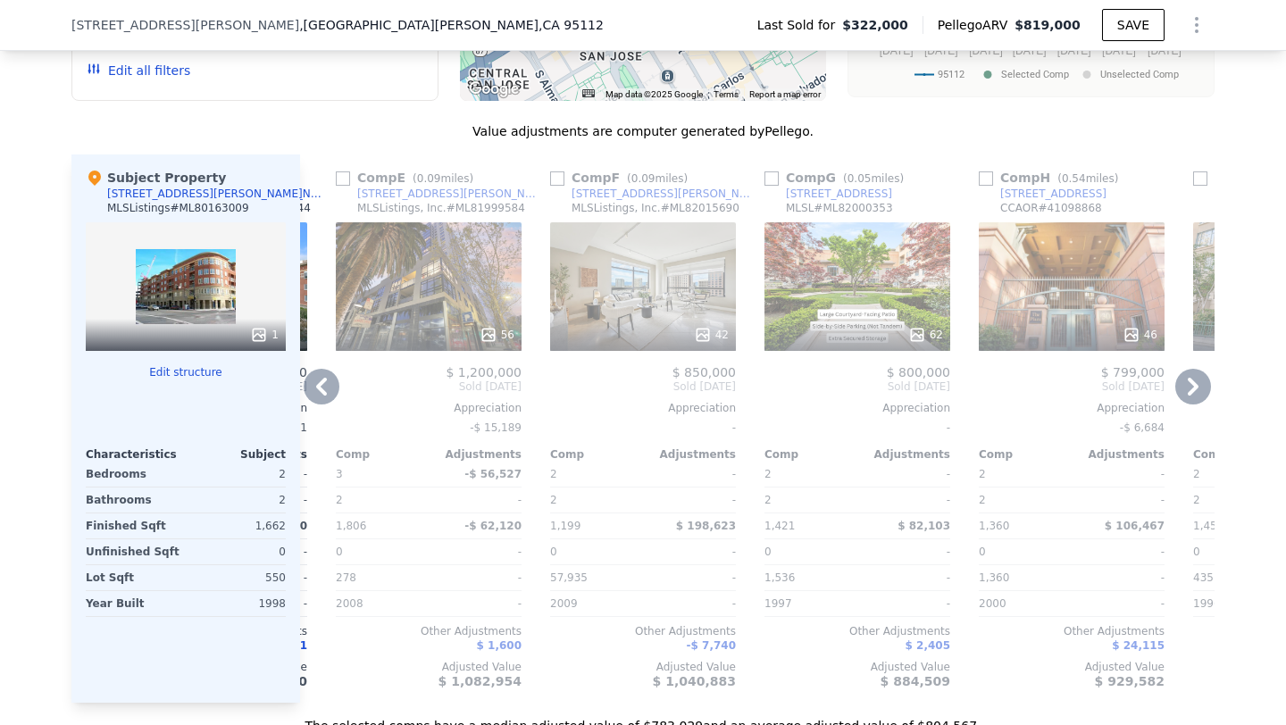
click at [317, 388] on icon at bounding box center [321, 387] width 11 height 18
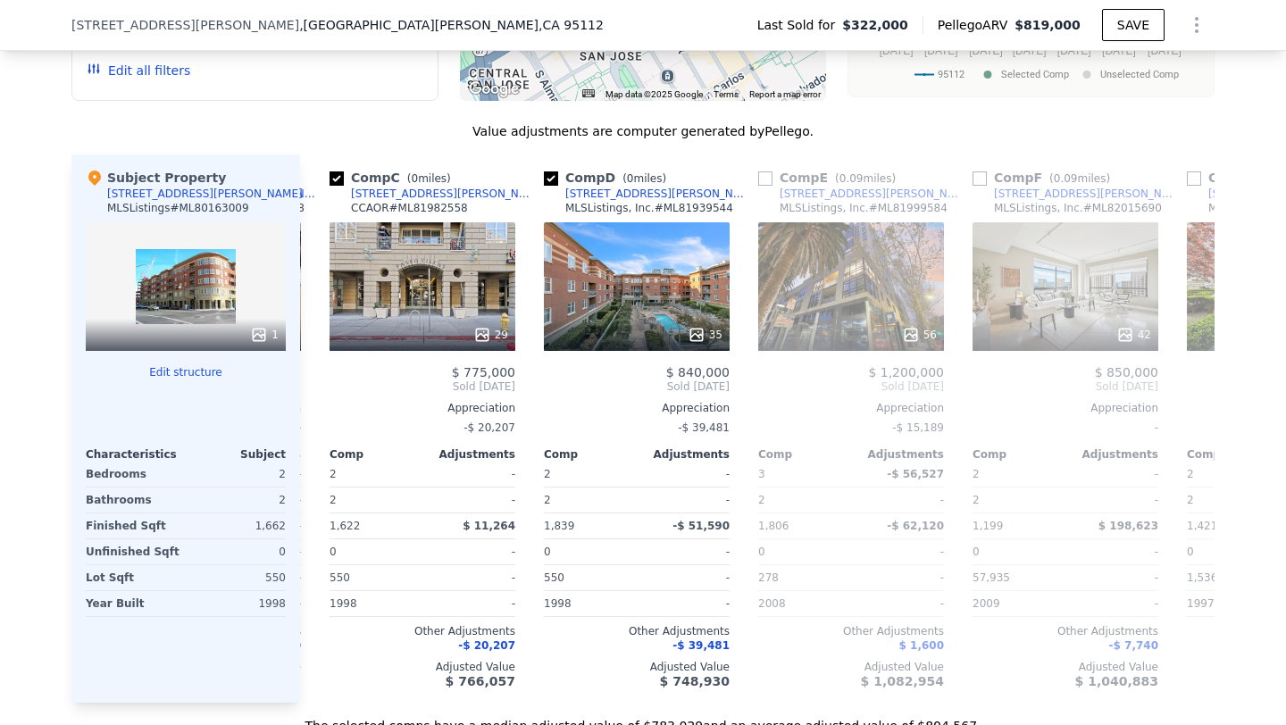
scroll to position [0, 414]
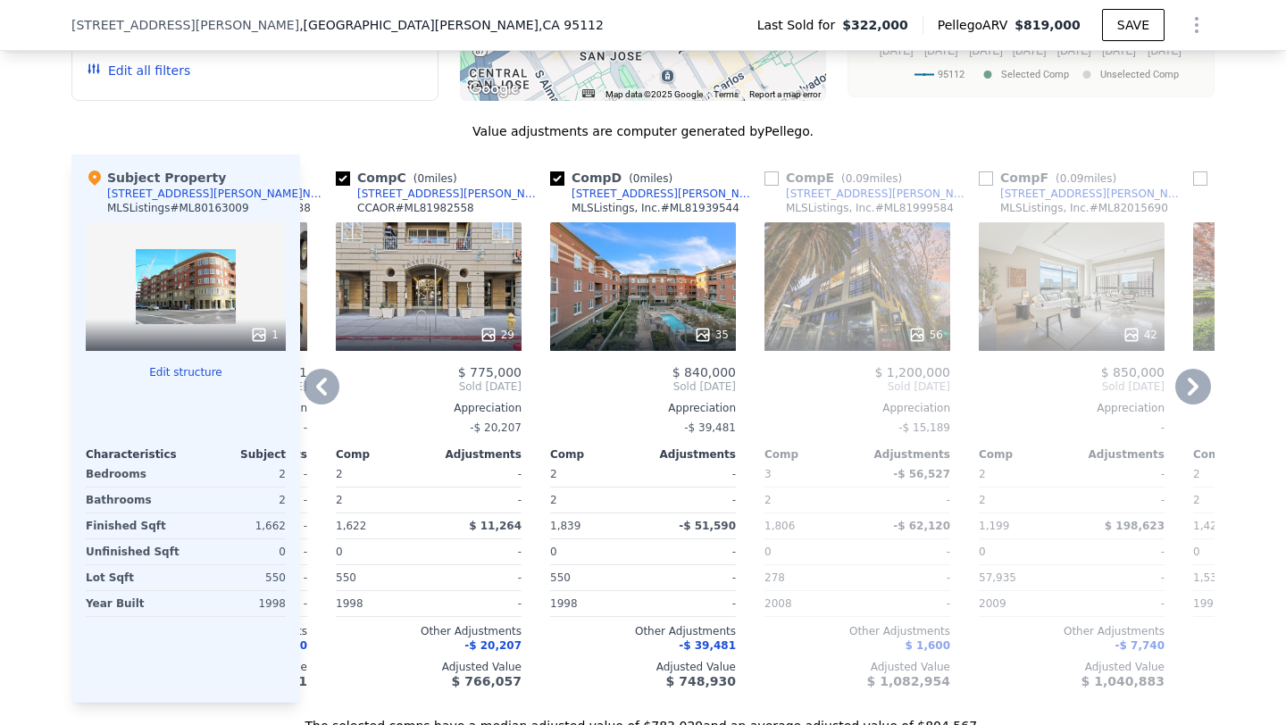
click at [317, 388] on icon at bounding box center [321, 387] width 11 height 18
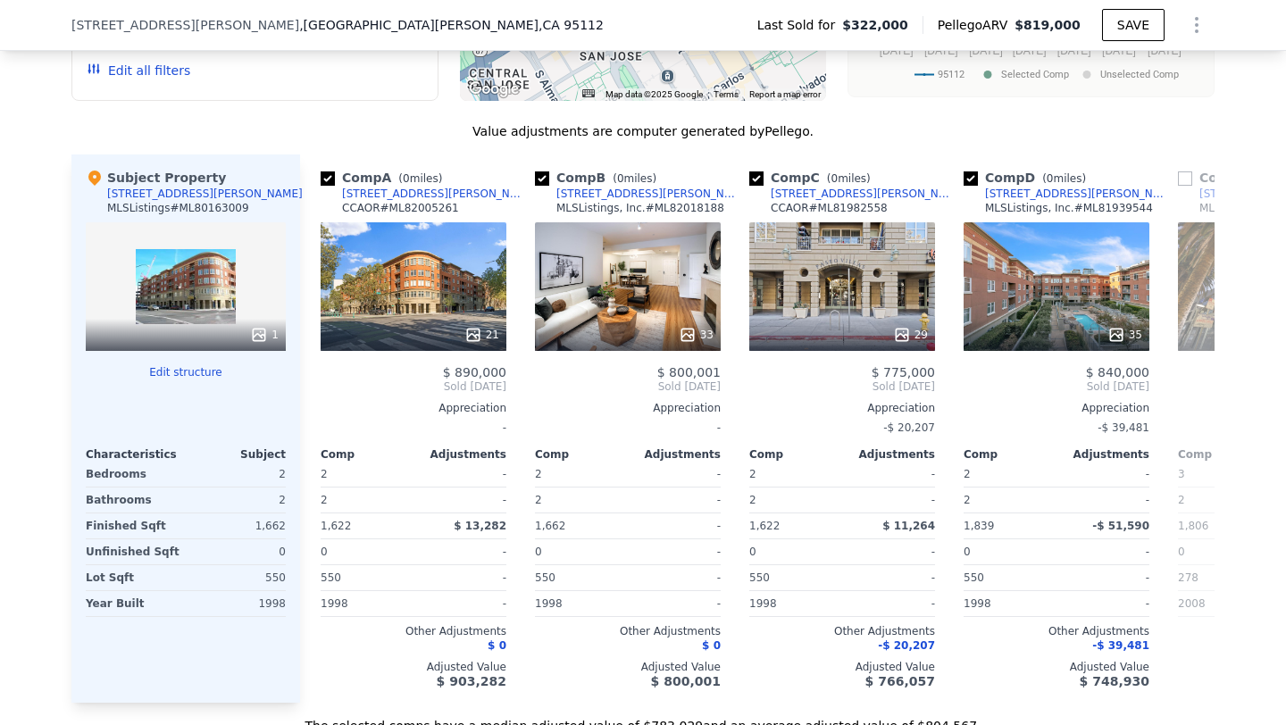
scroll to position [0, 0]
click at [318, 387] on div "Comp A ( 0 miles) [STREET_ADDRESS][PERSON_NAME] Ph22 CCAOR # ML82005261 21 $ 89…" at bounding box center [414, 428] width 200 height 548
click at [446, 193] on div "[STREET_ADDRESS][PERSON_NAME]" at bounding box center [436, 194] width 186 height 14
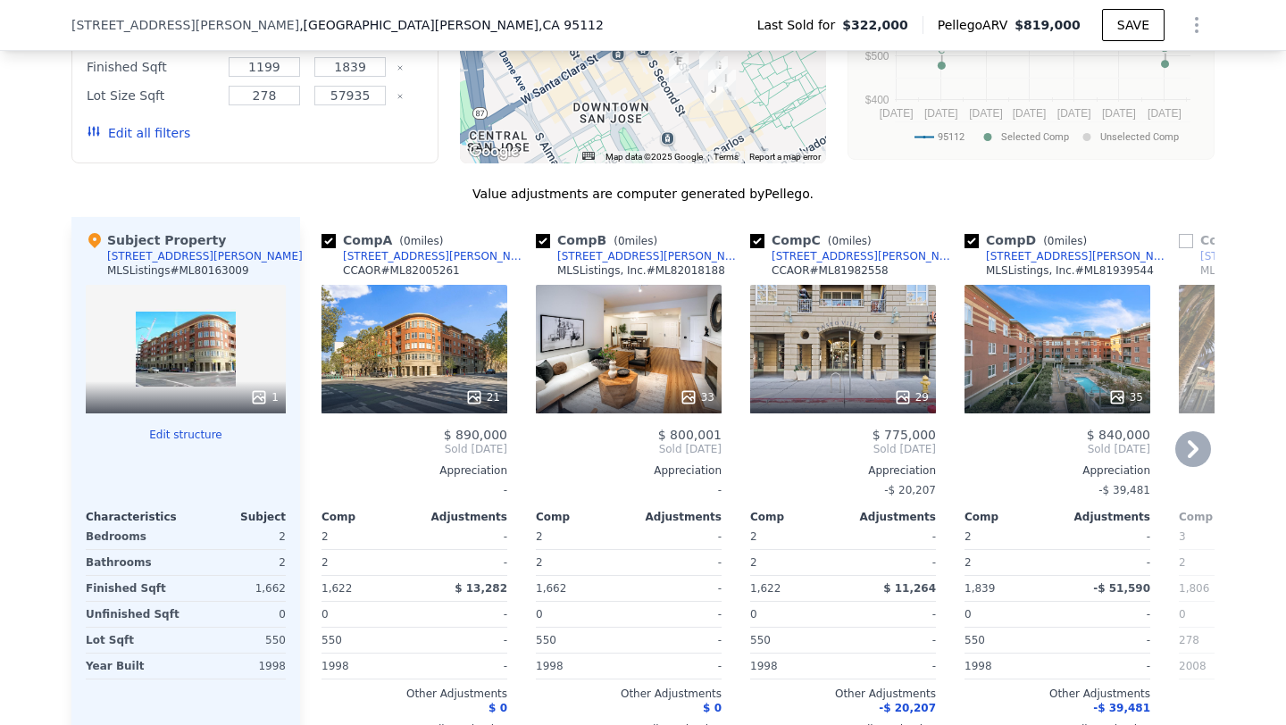
click at [479, 351] on div "21" at bounding box center [414, 349] width 186 height 129
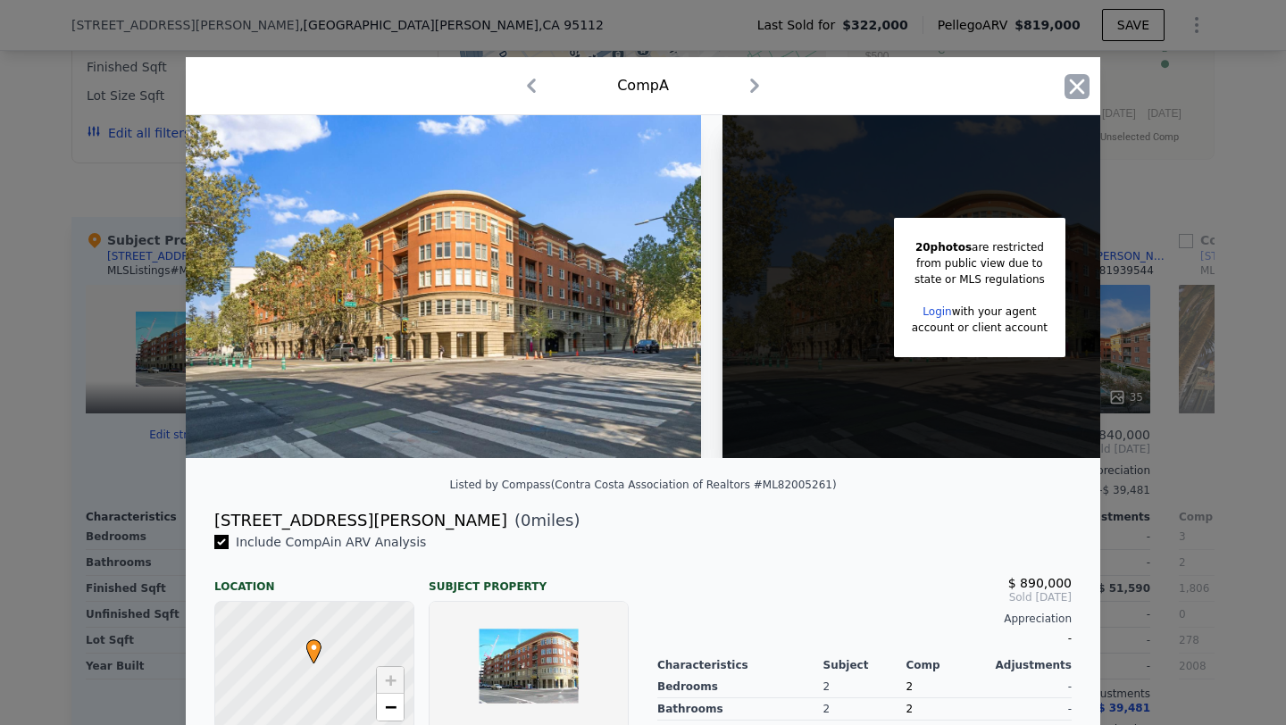
click at [1081, 85] on icon "button" at bounding box center [1076, 86] width 25 height 25
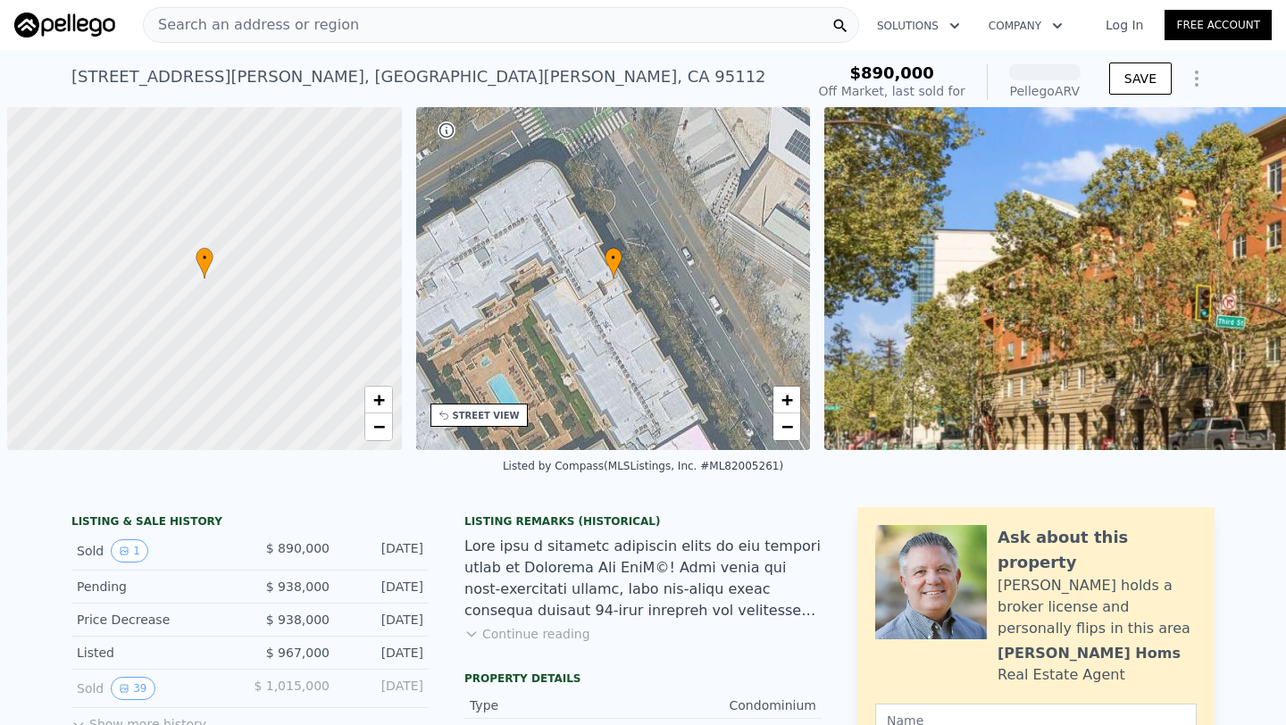
scroll to position [0, 7]
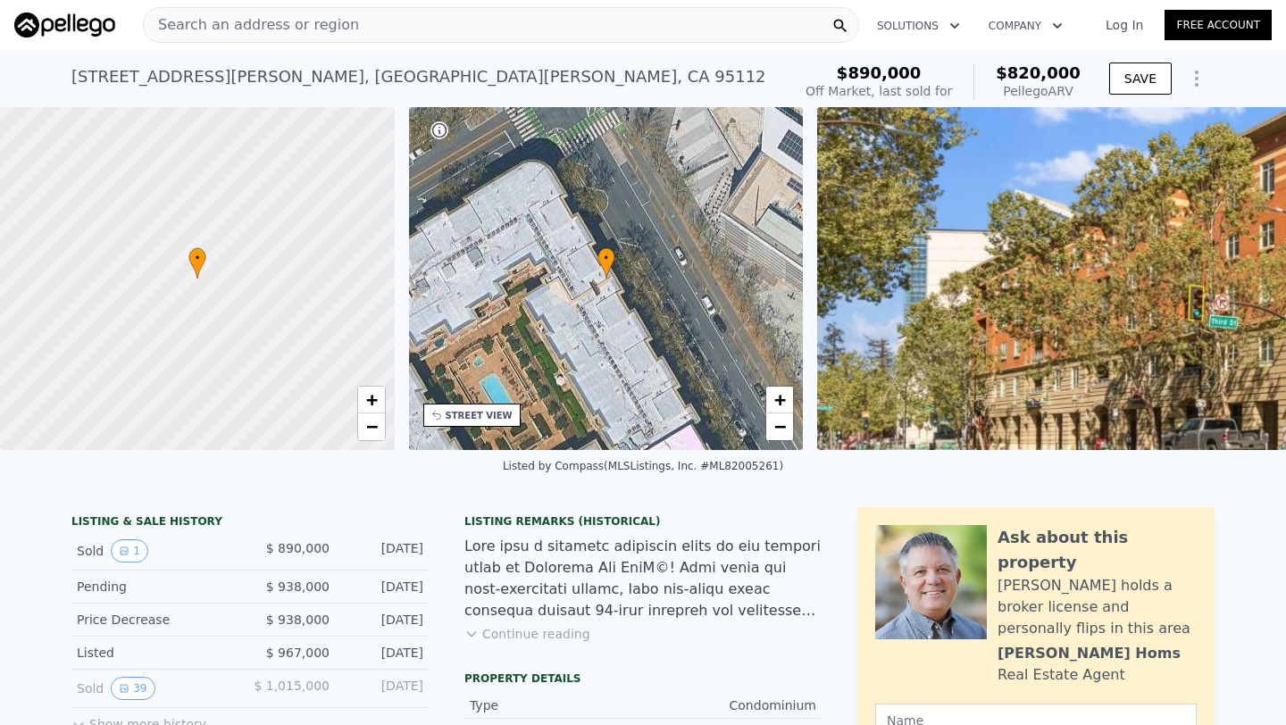
click at [371, 79] on div "[STREET_ADDRESS][PERSON_NAME]" at bounding box center [418, 76] width 695 height 25
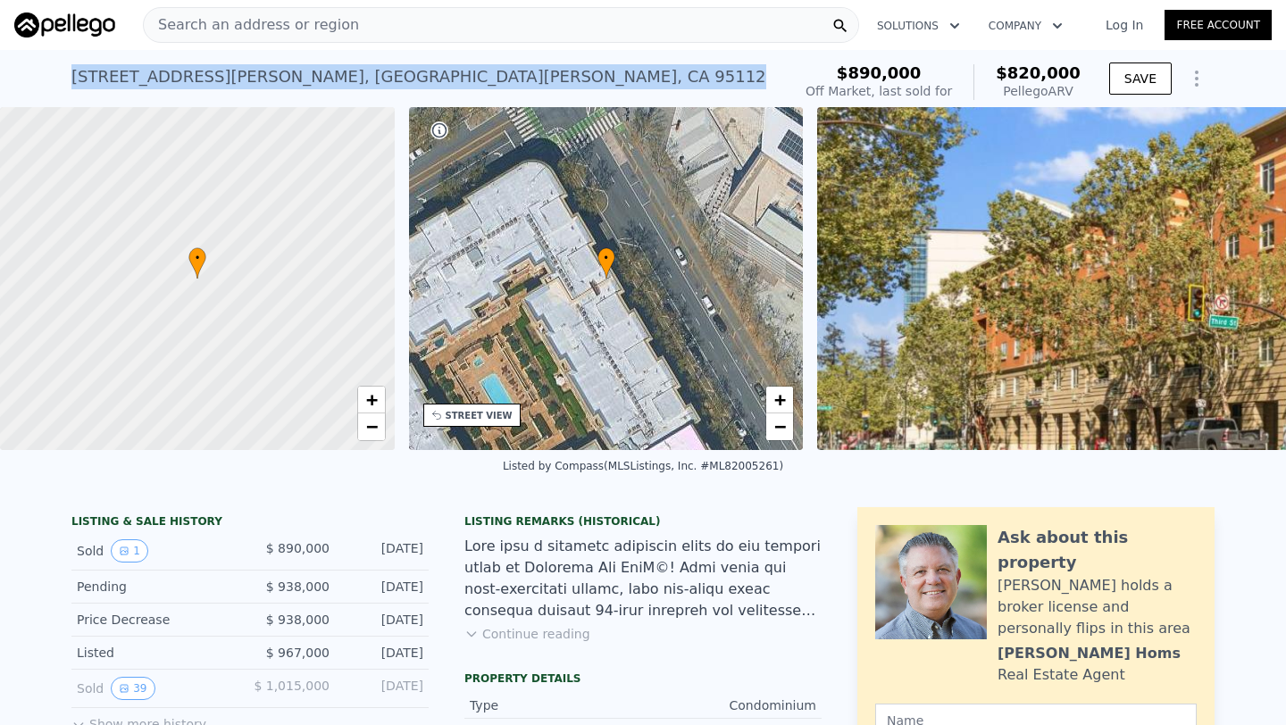
copy div "[STREET_ADDRESS][PERSON_NAME] Sold [DATE] for $890k (~ARV $820k )"
